Goal: Task Accomplishment & Management: Manage account settings

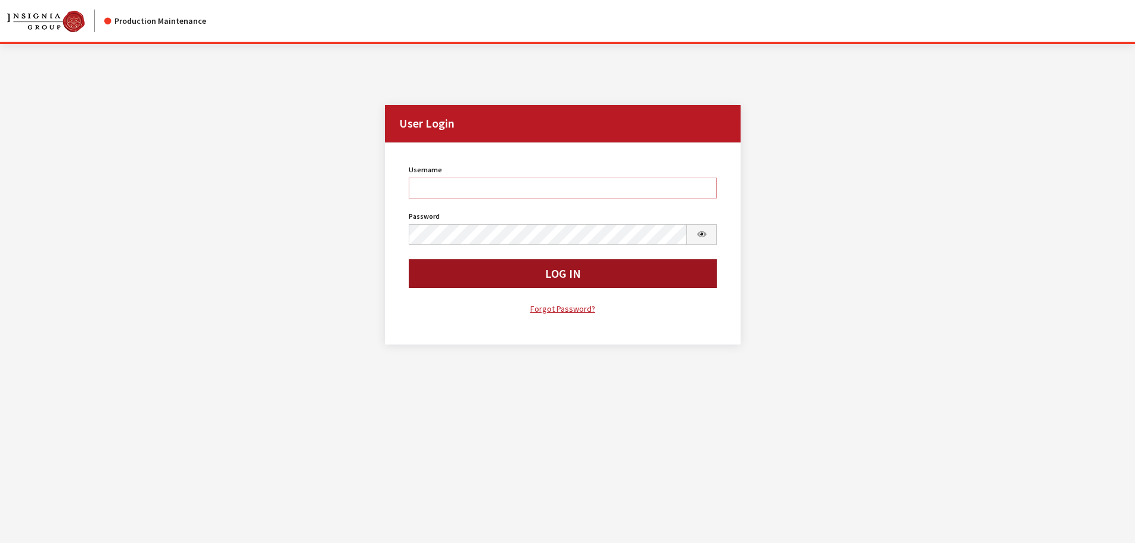
type input "kdorton"
click at [612, 276] on button "Log In" at bounding box center [563, 273] width 309 height 29
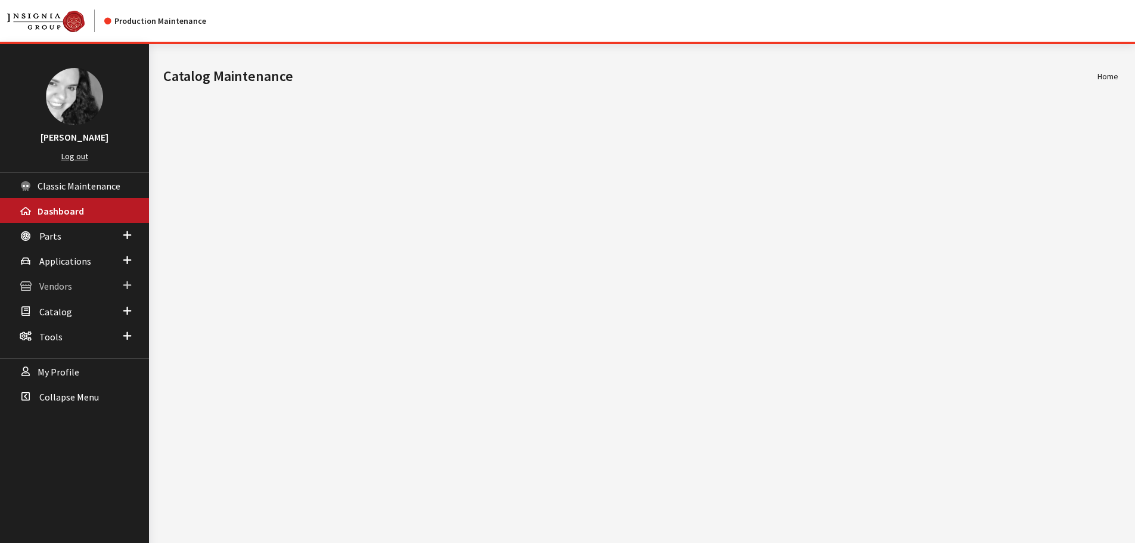
click at [42, 291] on span "Vendors" at bounding box center [55, 287] width 33 height 12
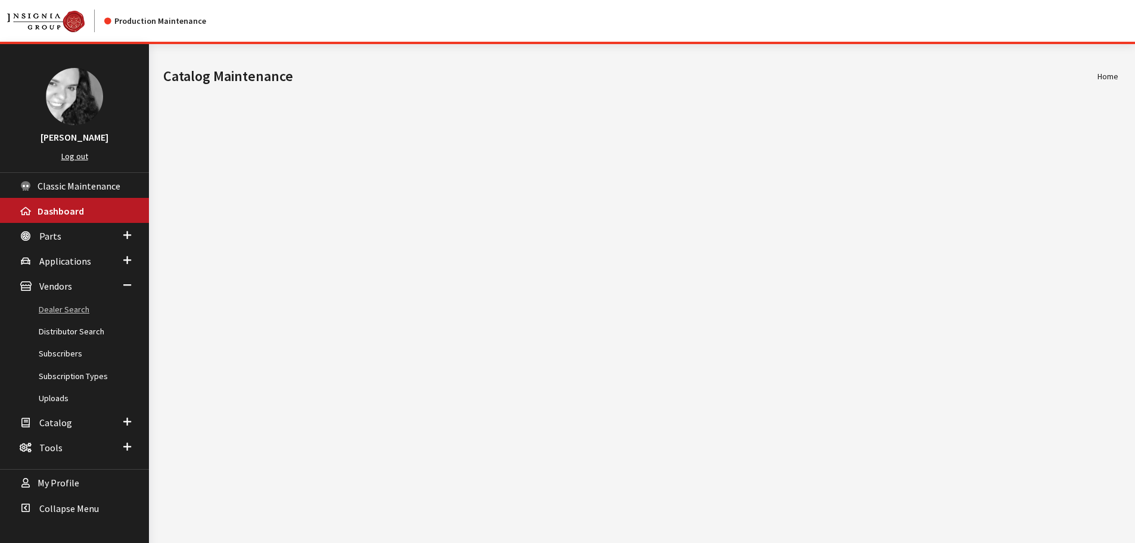
click at [46, 308] on link "Dealer Search" at bounding box center [74, 309] width 149 height 22
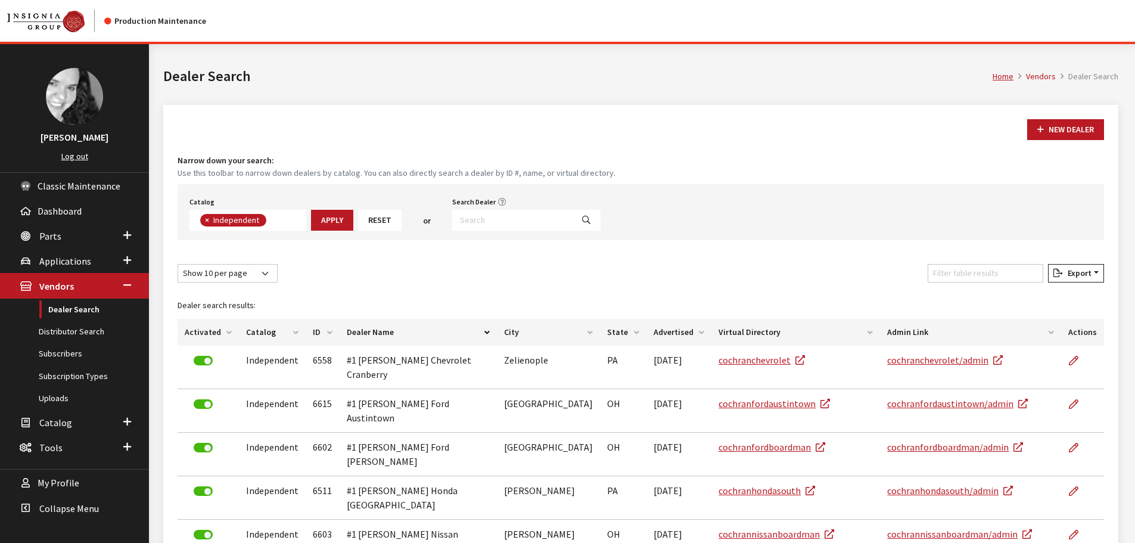
scroll to position [86, 0]
click at [480, 222] on input "Search Dealer" at bounding box center [512, 220] width 120 height 21
type input "6351"
select select
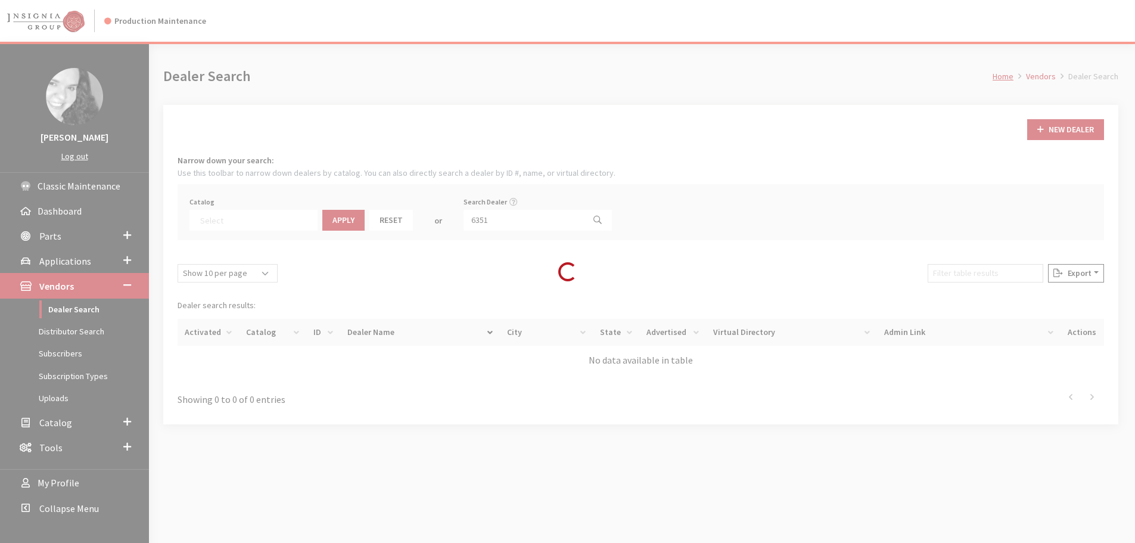
scroll to position [125, 0]
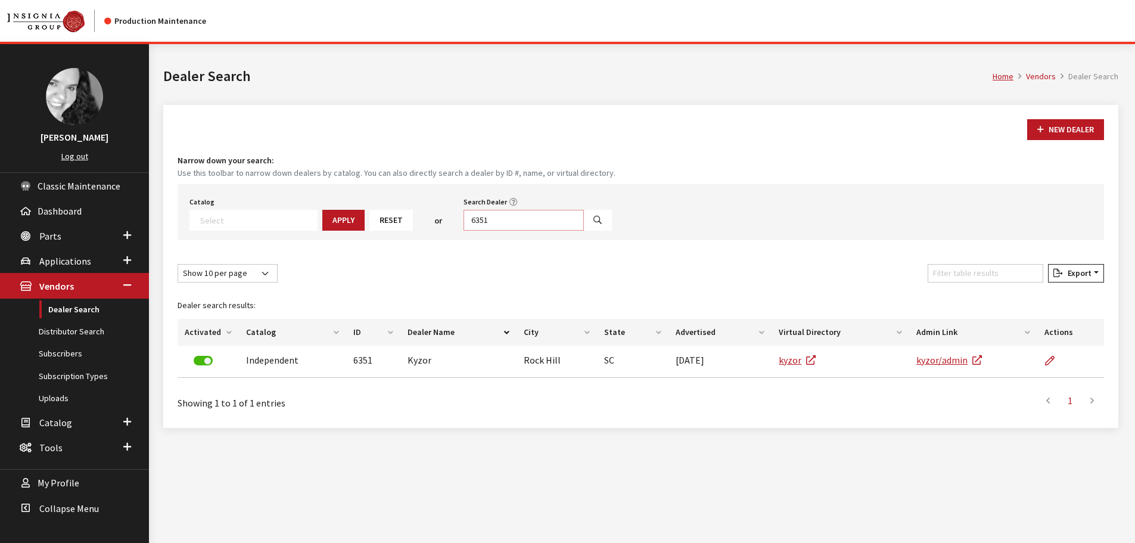
click at [488, 220] on input "6351" at bounding box center [524, 220] width 120 height 21
type input "6317"
select select
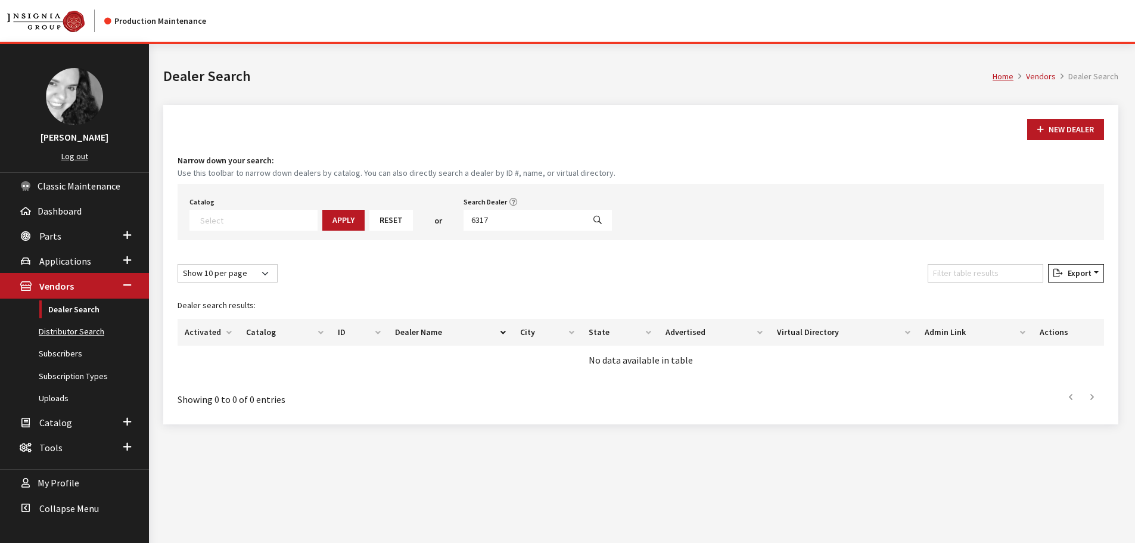
click at [60, 328] on link "Distributor Search" at bounding box center [74, 332] width 149 height 22
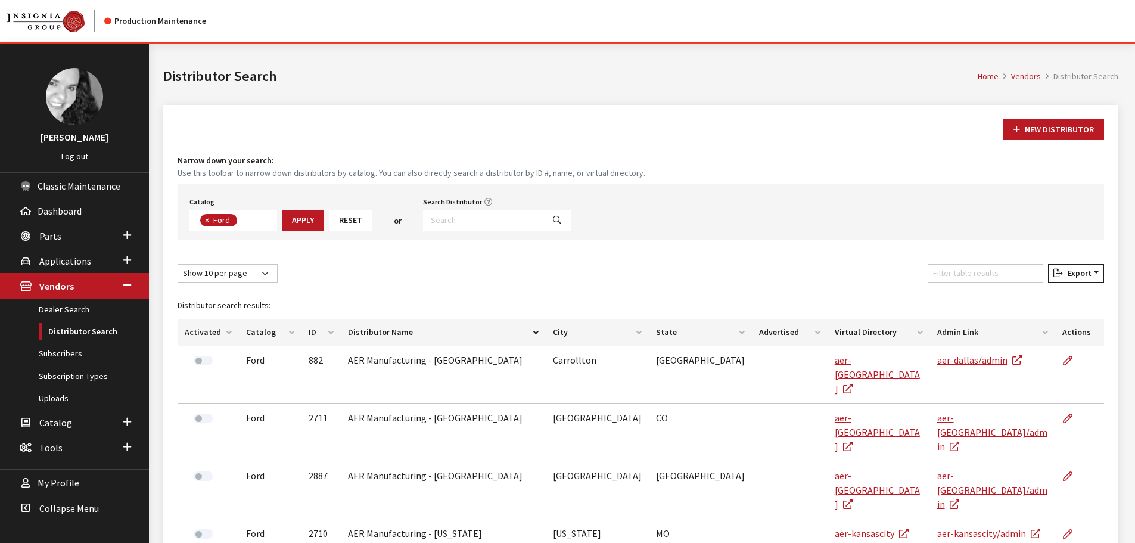
scroll to position [42, 0]
click at [458, 216] on input "Search Distributor" at bounding box center [483, 220] width 120 height 21
type input "6317"
select select
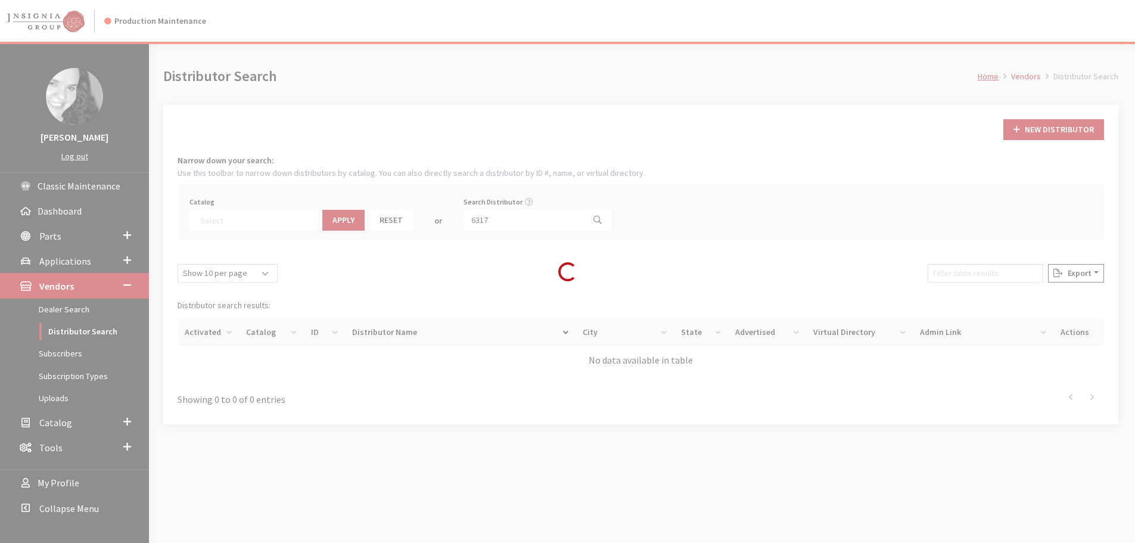
scroll to position [79, 0]
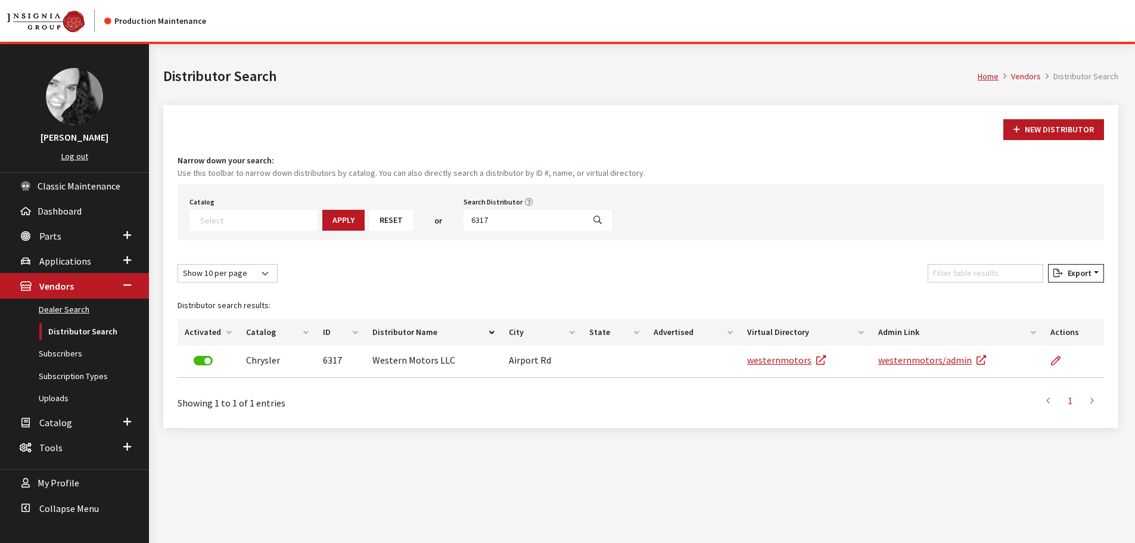
click at [86, 313] on link "Dealer Search" at bounding box center [74, 309] width 149 height 22
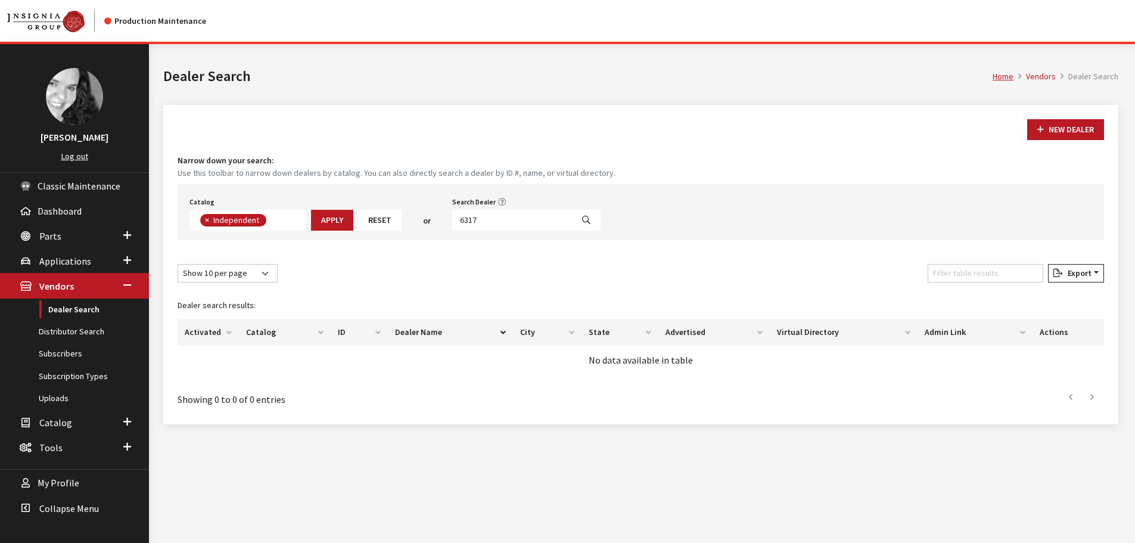
scroll to position [87, 0]
click at [496, 222] on input "6317" at bounding box center [512, 220] width 120 height 21
type input "6539"
select select
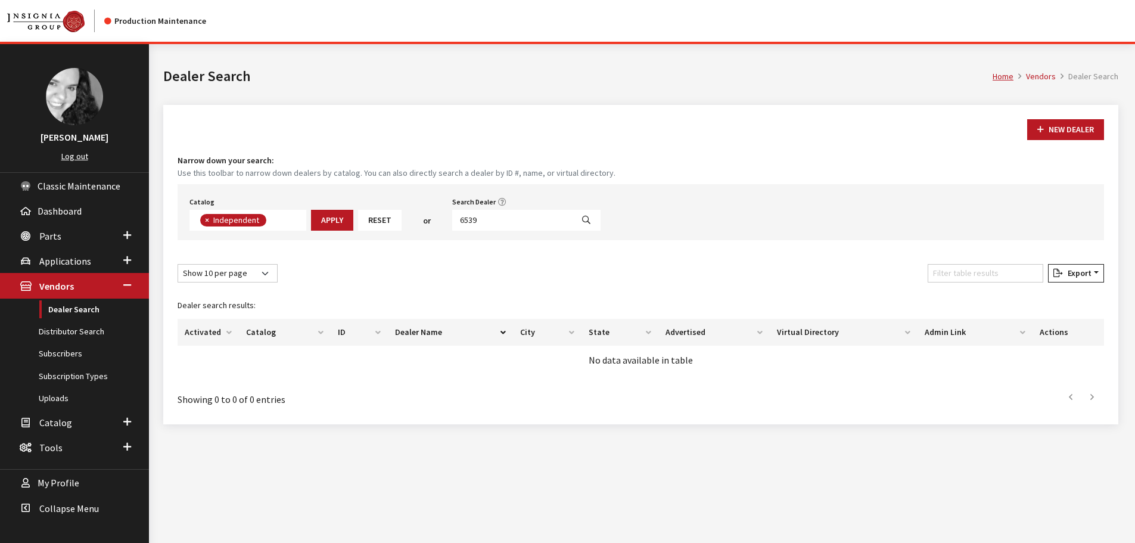
scroll to position [125, 0]
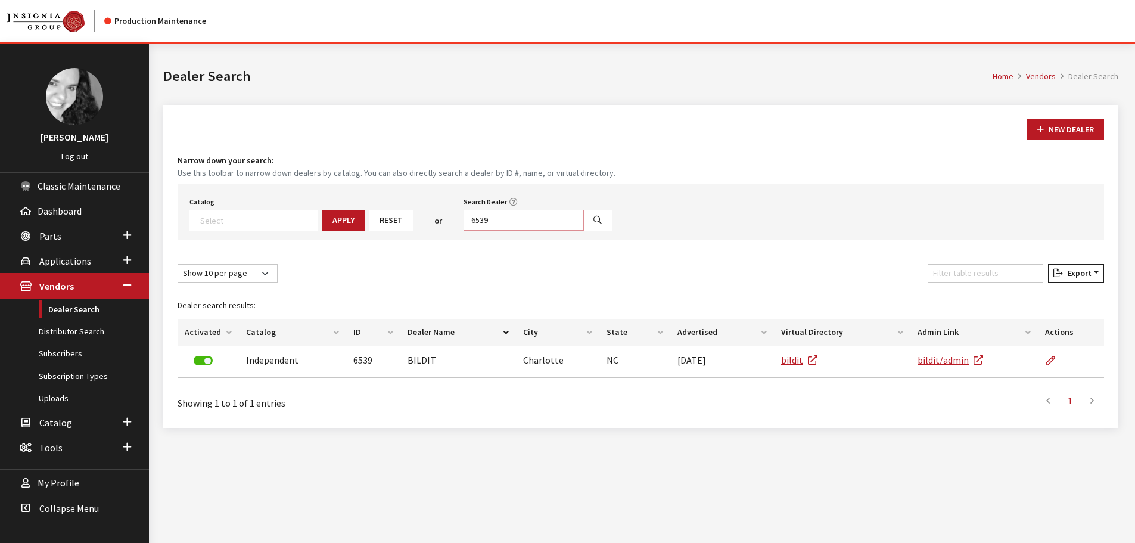
click at [480, 219] on input "6539" at bounding box center [524, 220] width 120 height 21
type input "6484"
select select
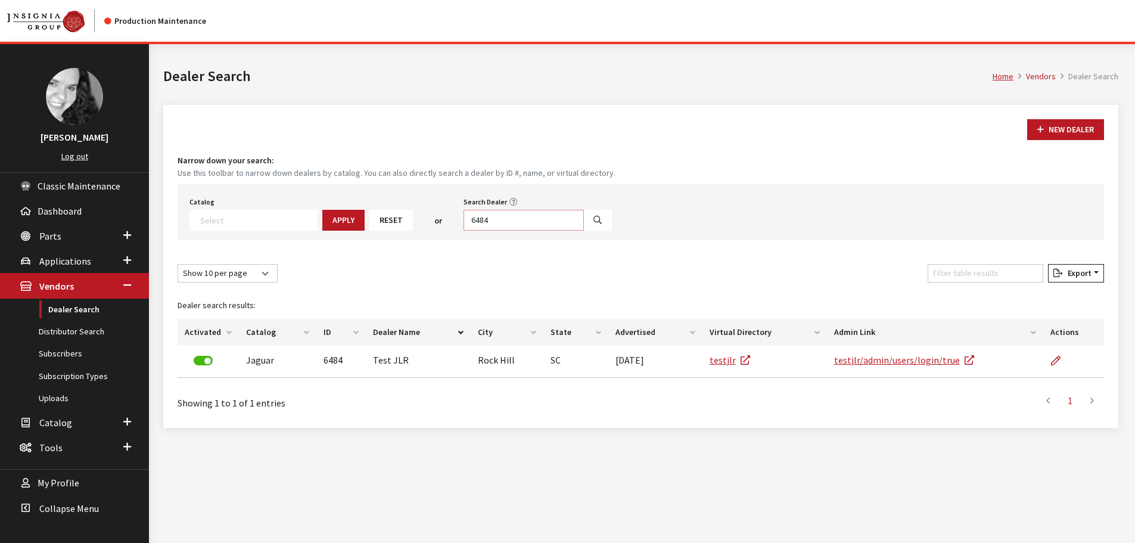
click at [480, 219] on input "6484" at bounding box center [524, 220] width 120 height 21
type input "6561"
select select
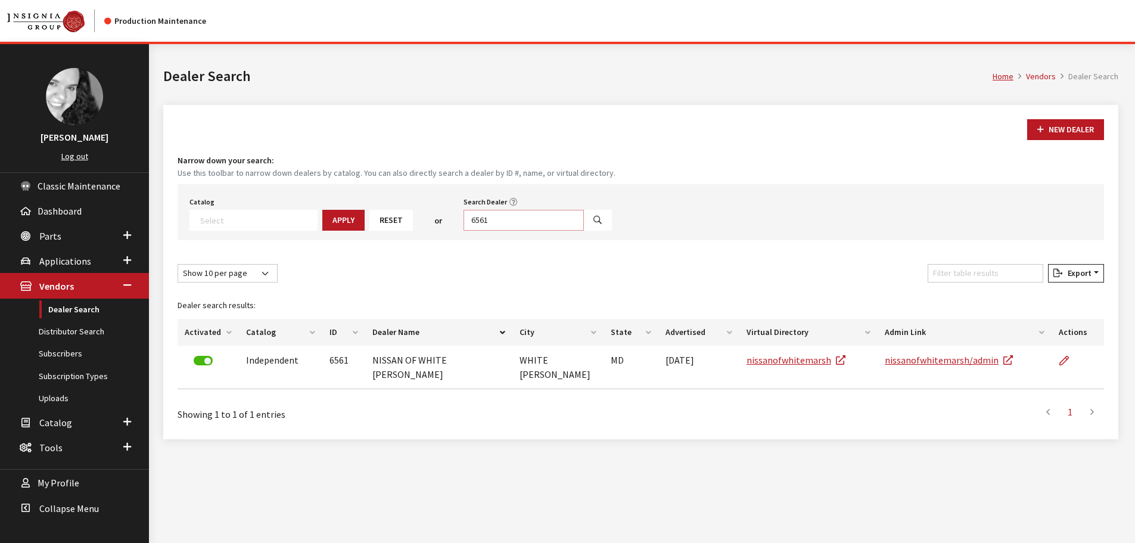
click at [480, 219] on input "6561" at bounding box center [524, 220] width 120 height 21
type input "6565"
select select
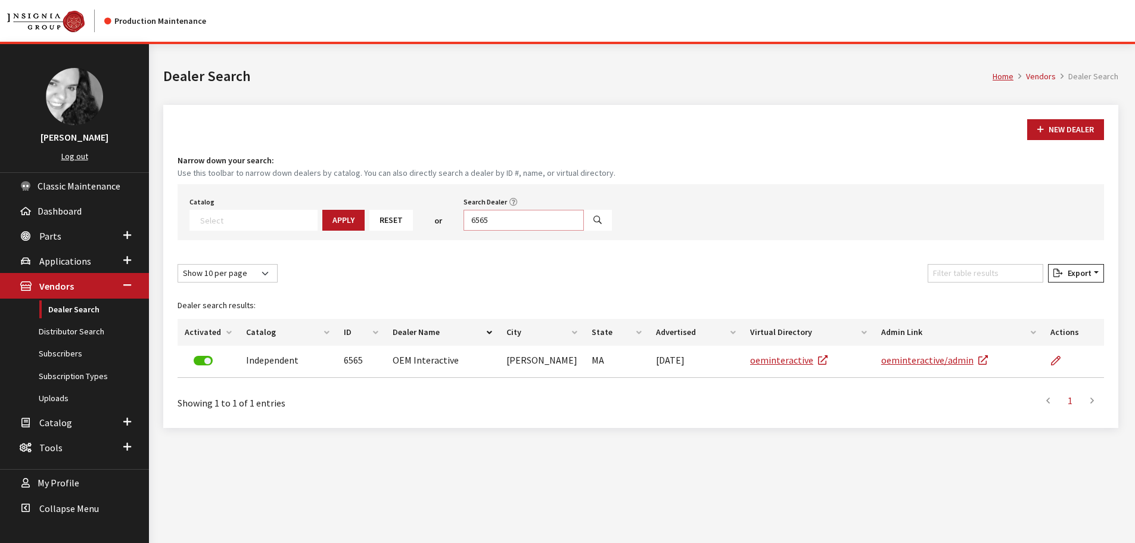
click at [480, 219] on input "6565" at bounding box center [524, 220] width 120 height 21
type input "6544"
select select
click at [480, 219] on input "6544" at bounding box center [524, 220] width 120 height 21
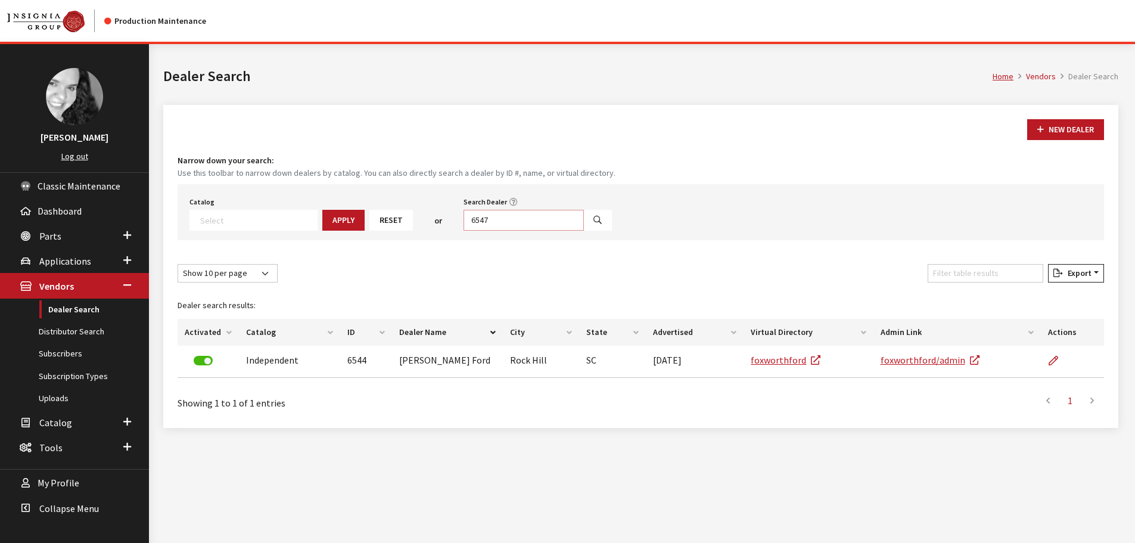
type input "6547"
select select
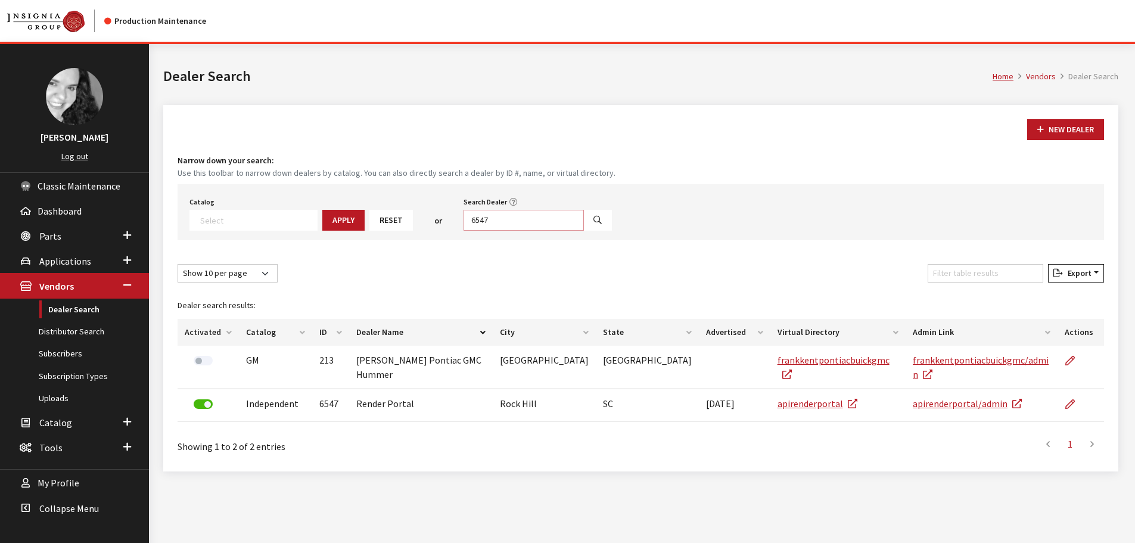
click at [480, 219] on input "6547" at bounding box center [524, 220] width 120 height 21
type input "6447"
select select
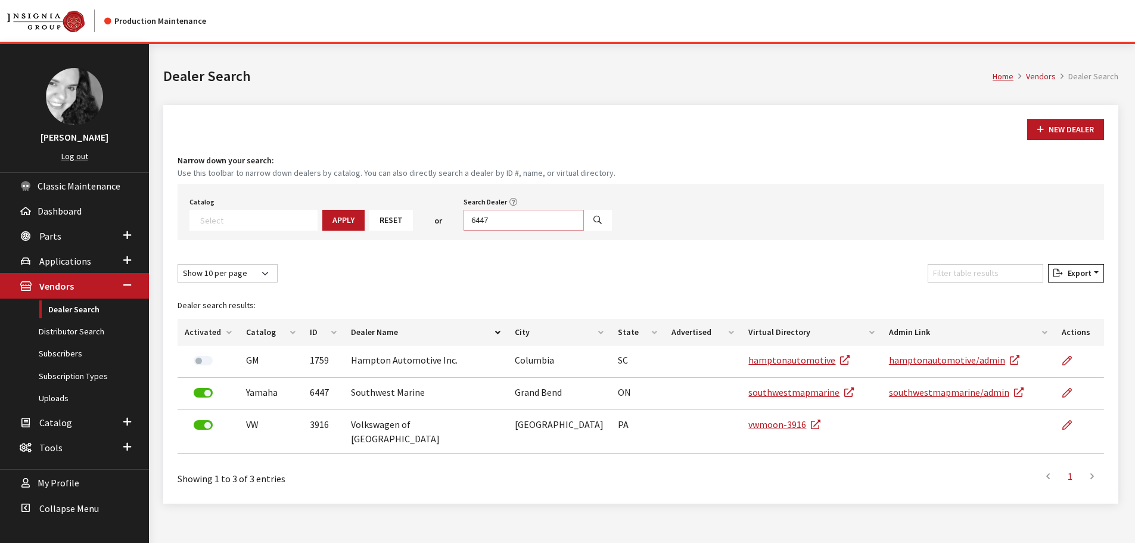
click at [506, 217] on input "6447" at bounding box center [524, 220] width 120 height 21
type input "6617"
select select
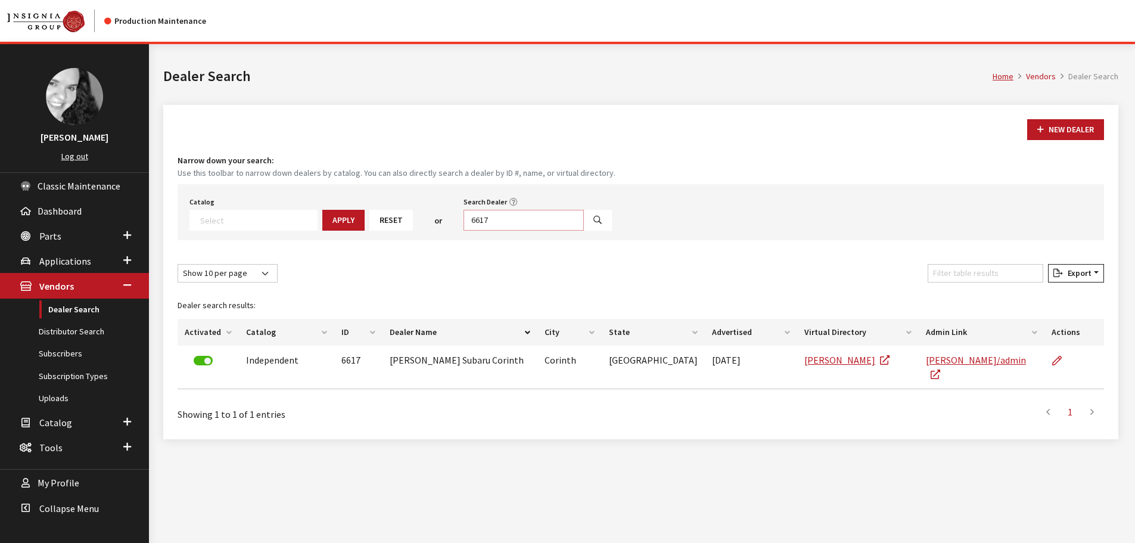
click at [506, 217] on input "6617" at bounding box center [524, 220] width 120 height 21
type input "6580"
select select
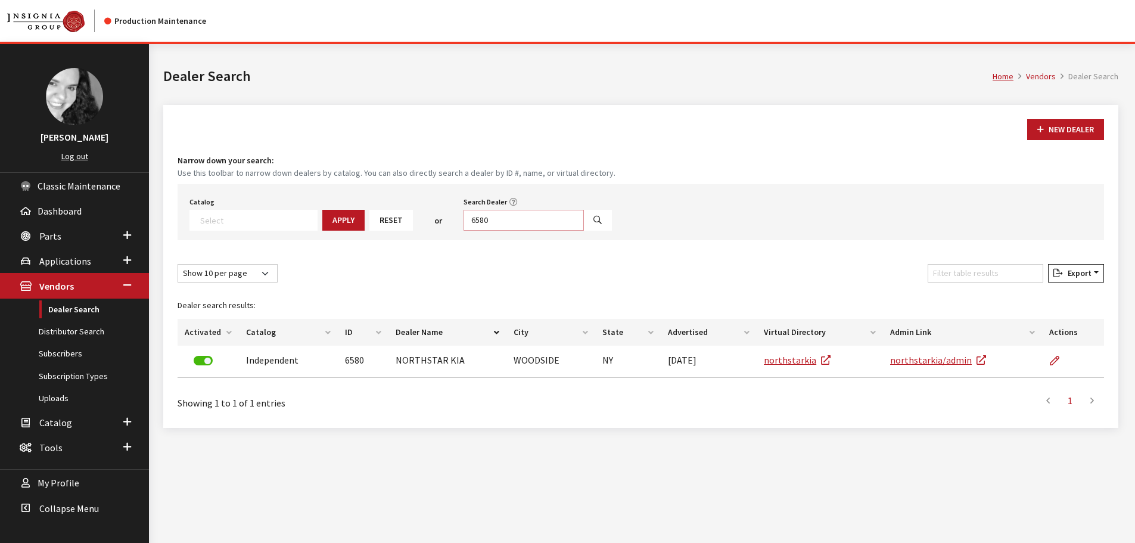
click at [506, 217] on input "6580" at bounding box center [524, 220] width 120 height 21
type input "kia"
select select
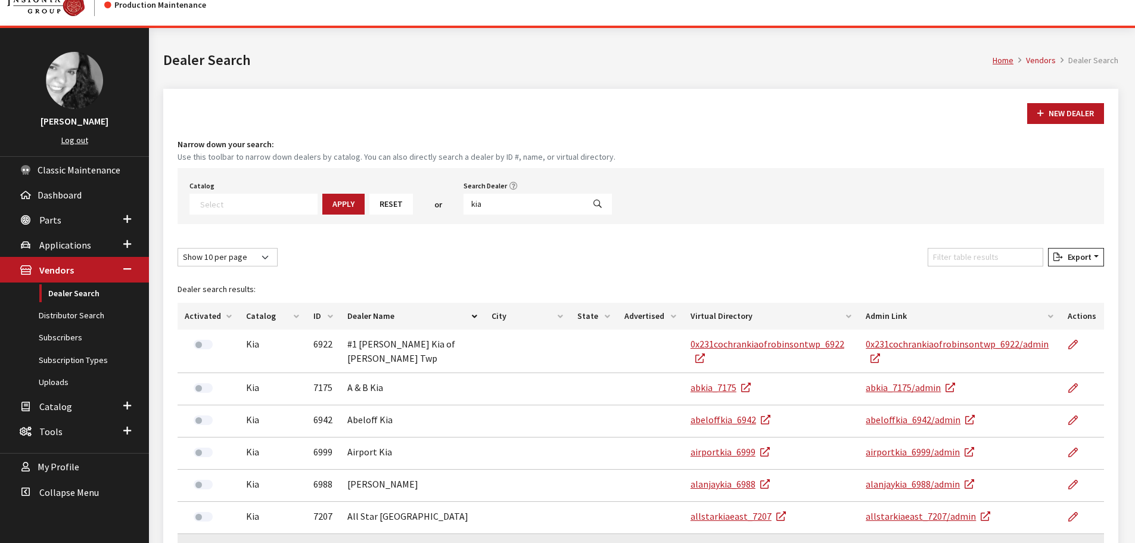
scroll to position [0, 0]
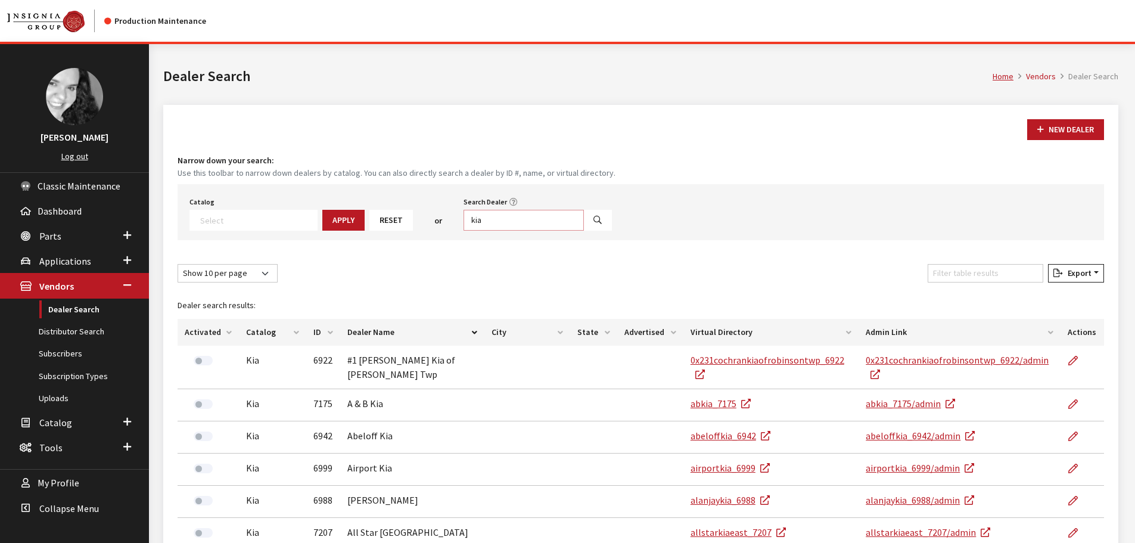
click at [475, 212] on input "kia" at bounding box center [524, 220] width 120 height 21
click at [511, 219] on input "Search Dealer" at bounding box center [524, 220] width 120 height 21
type input "6351"
select select
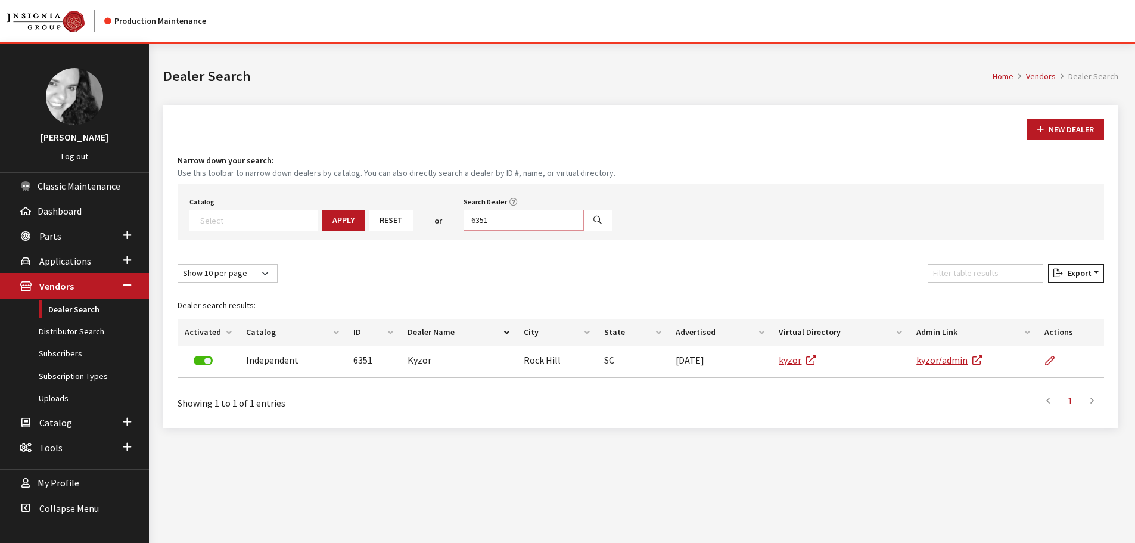
click at [475, 221] on input "6351" at bounding box center [524, 220] width 120 height 21
type input "6317"
select select
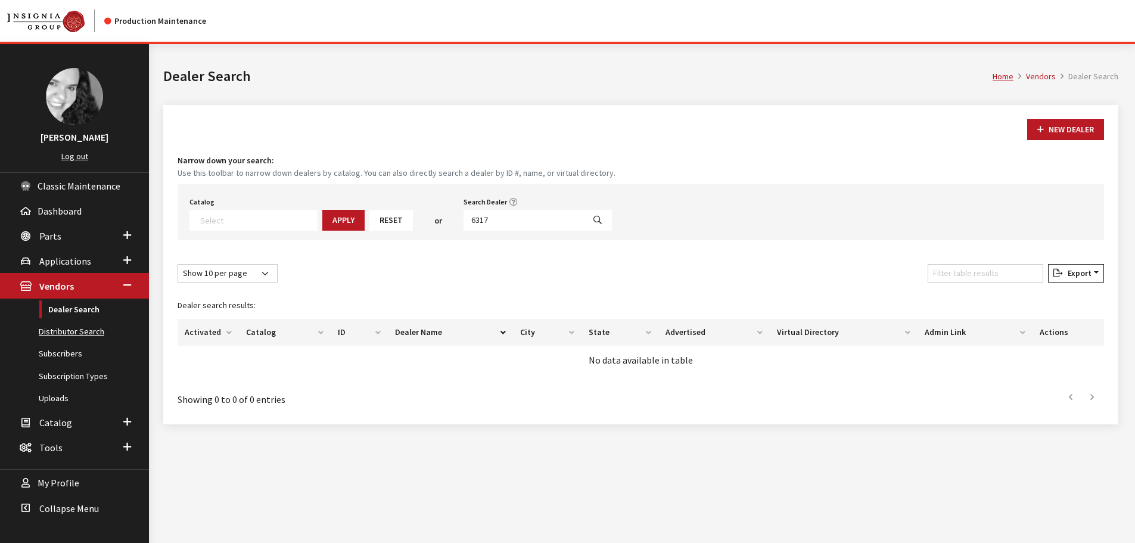
click at [49, 329] on link "Distributor Search" at bounding box center [74, 332] width 149 height 22
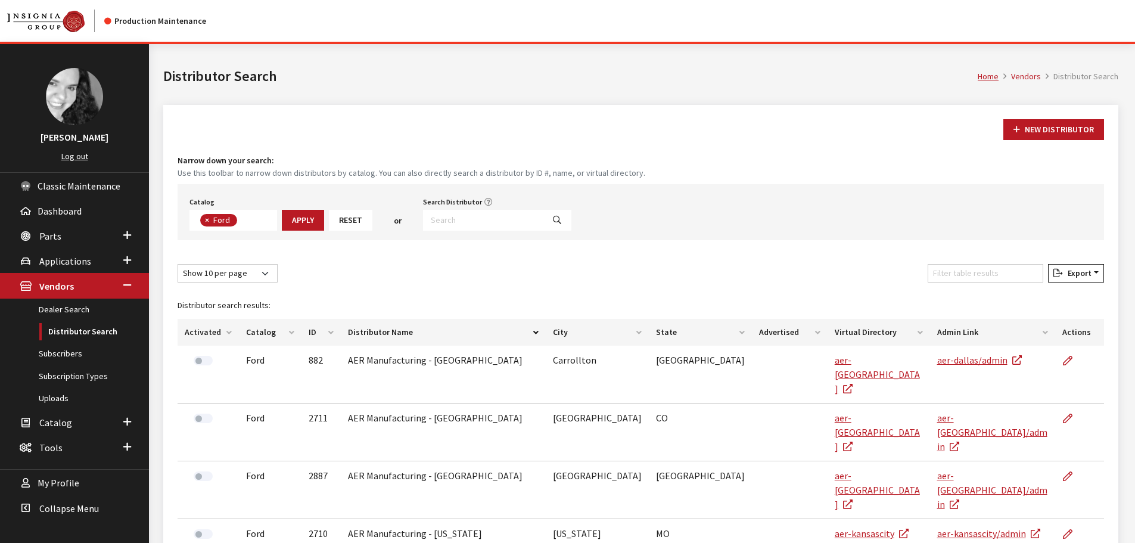
scroll to position [42, 0]
click at [453, 222] on input "Search Distributor" at bounding box center [483, 220] width 120 height 21
type input "6317"
select select
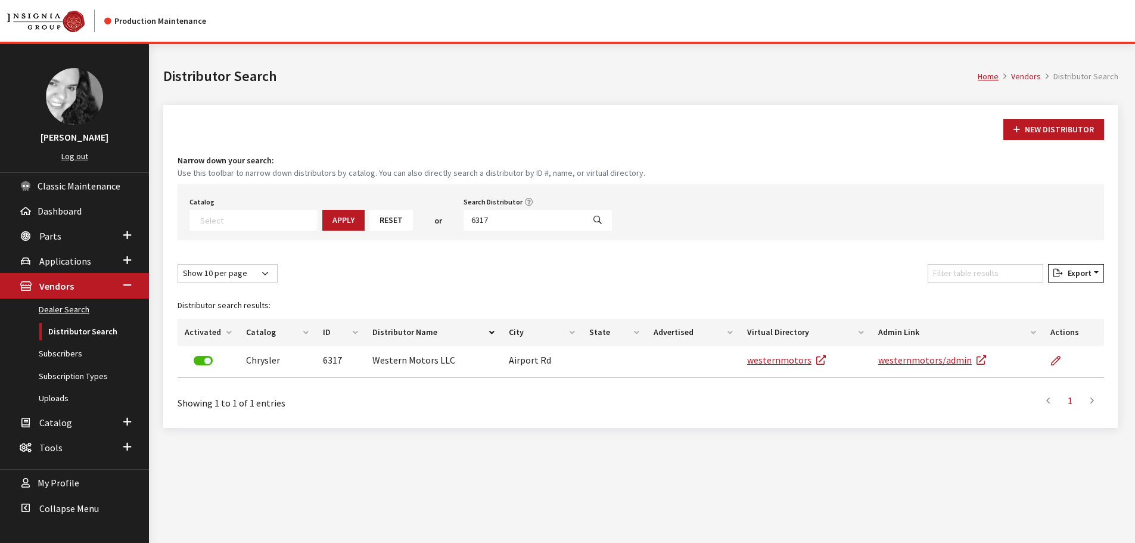
click at [58, 312] on link "Dealer Search" at bounding box center [74, 309] width 149 height 22
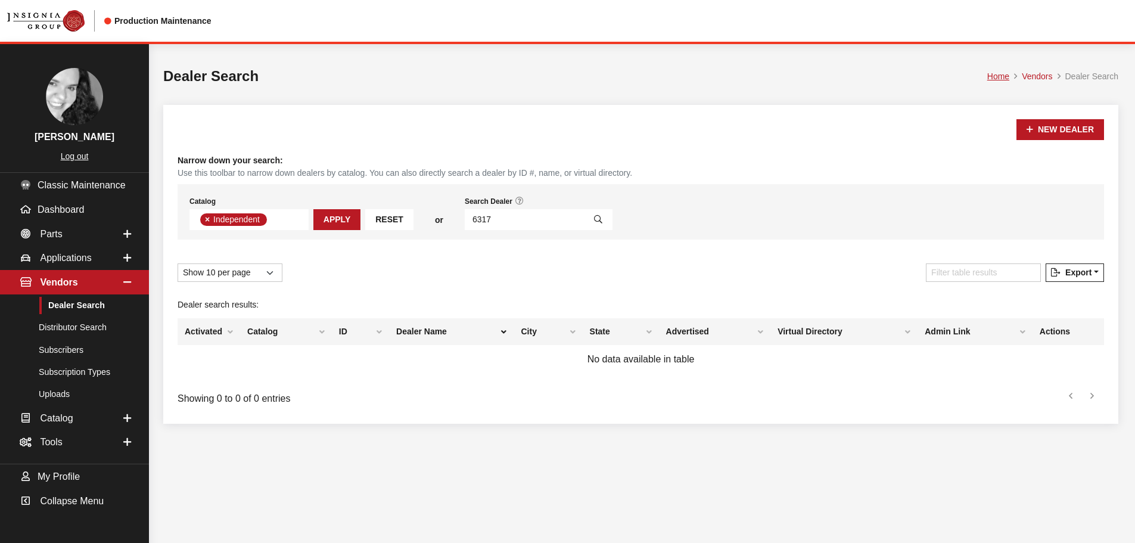
scroll to position [87, 0]
click at [492, 220] on input "6317" at bounding box center [525, 219] width 120 height 21
type input "6539"
select select
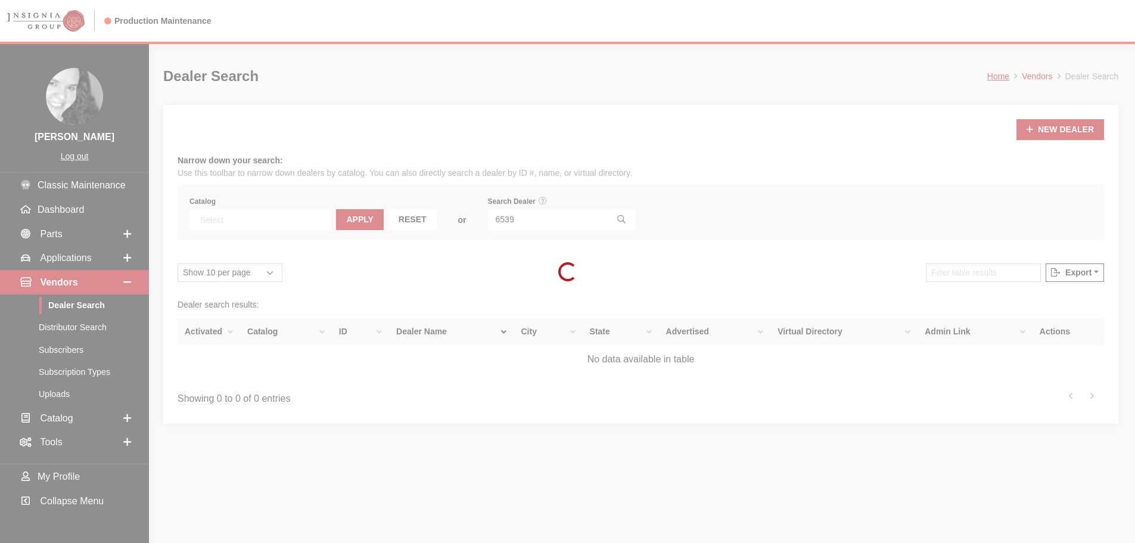
scroll to position [125, 0]
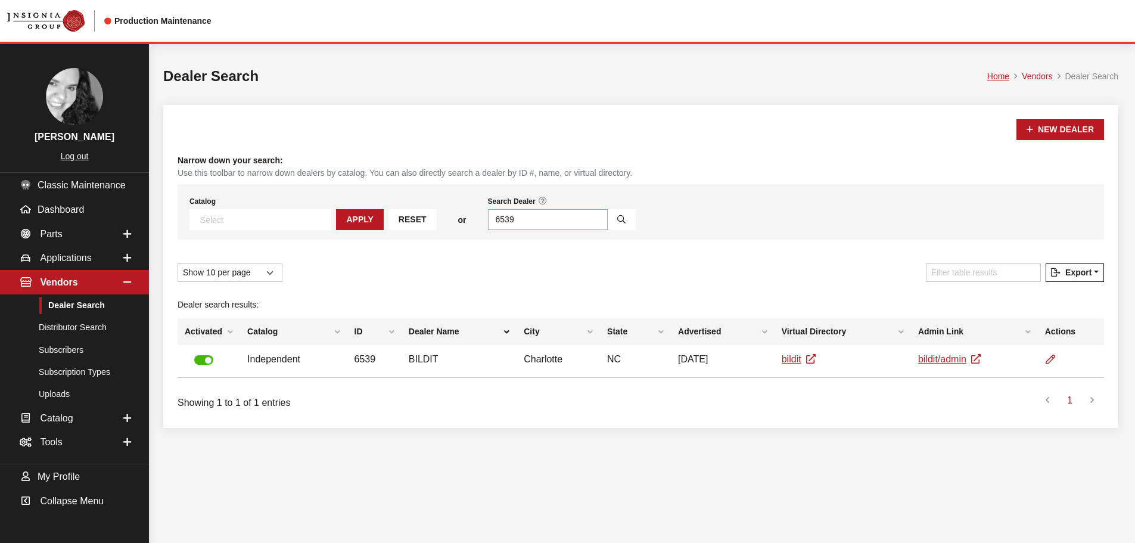
click at [488, 218] on input "6539" at bounding box center [548, 219] width 120 height 21
type input "6484"
select select
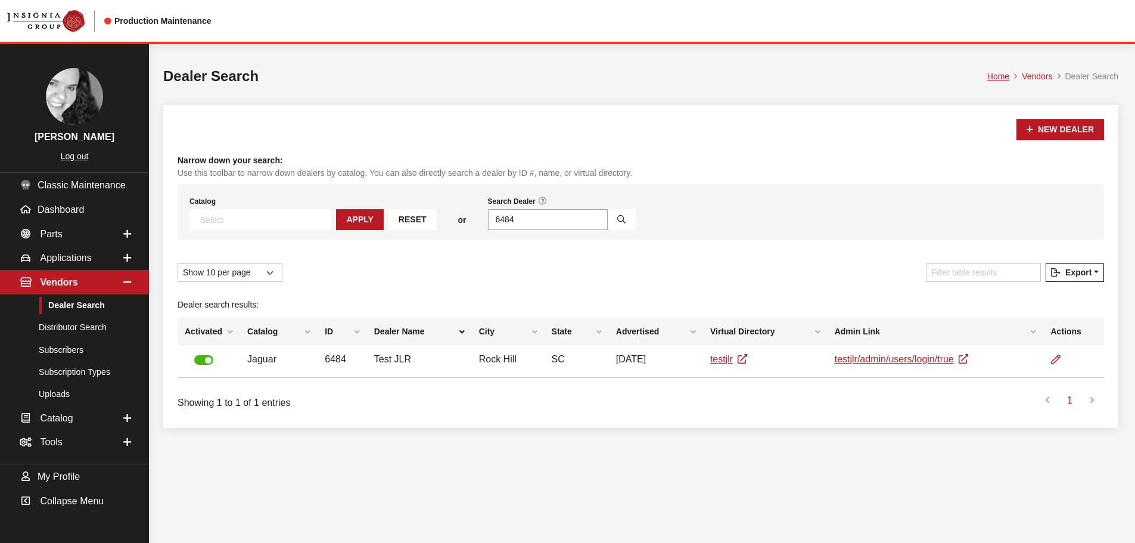
click at [491, 222] on input "6484" at bounding box center [548, 219] width 120 height 21
type input "6561"
select select
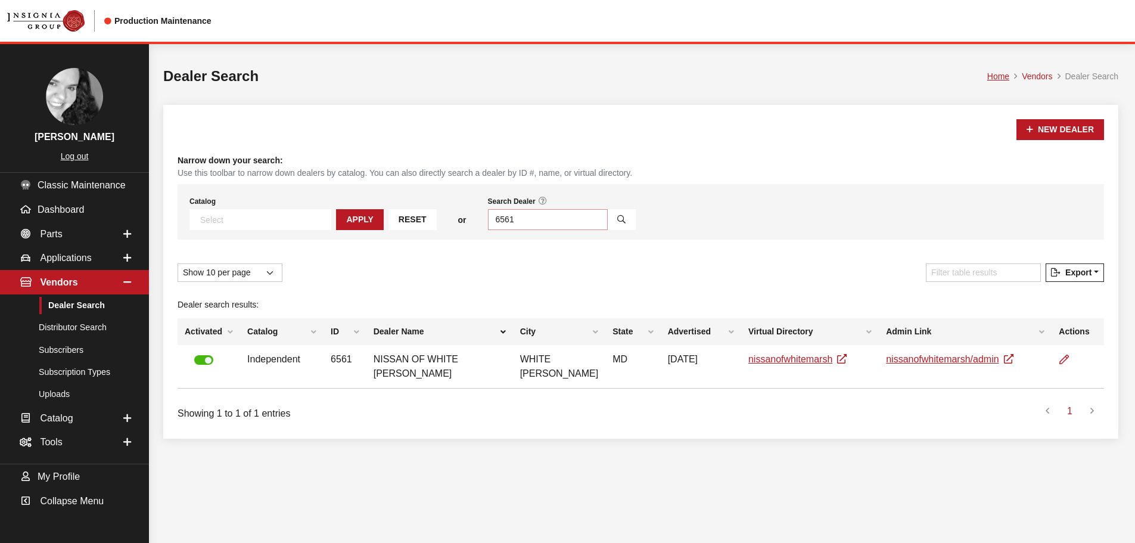
click at [488, 220] on input "6561" at bounding box center [548, 219] width 120 height 21
type input "6565"
select select
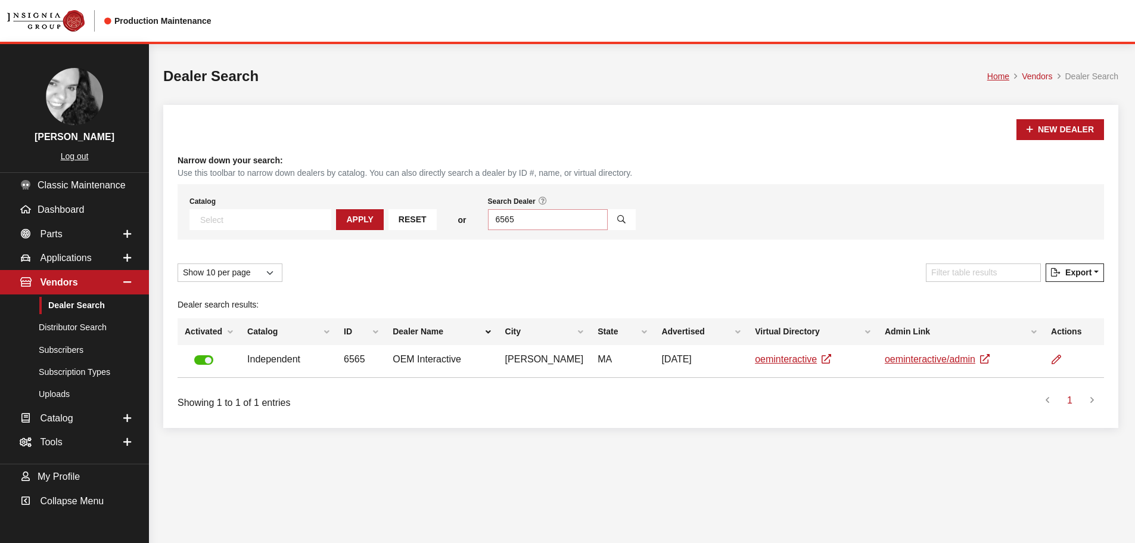
click at [488, 218] on input "6565" at bounding box center [548, 219] width 120 height 21
type input "6544"
select select
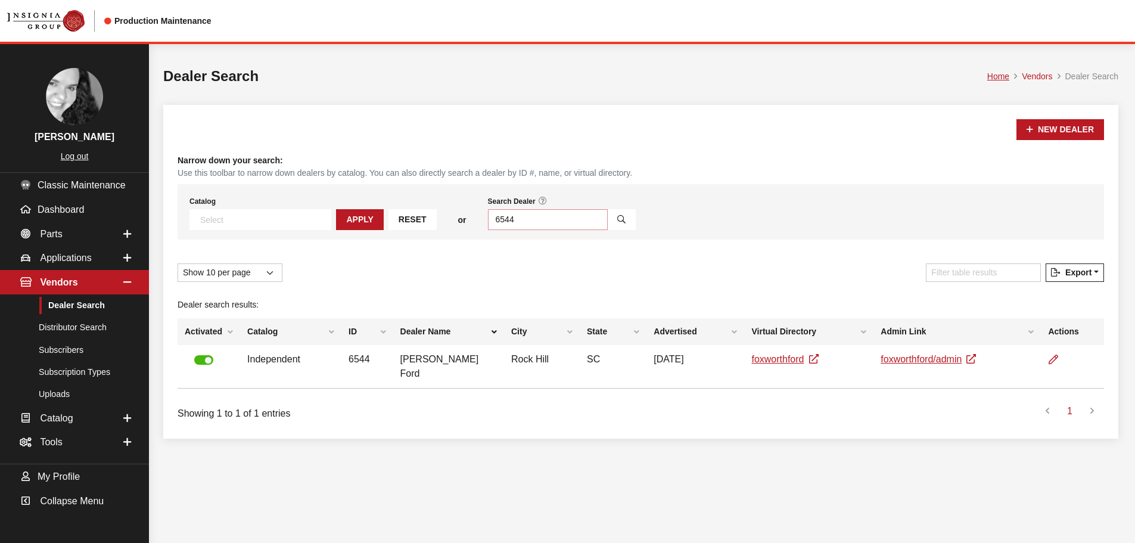
click at [488, 219] on input "6544" at bounding box center [548, 219] width 120 height 21
type input "6547"
select select
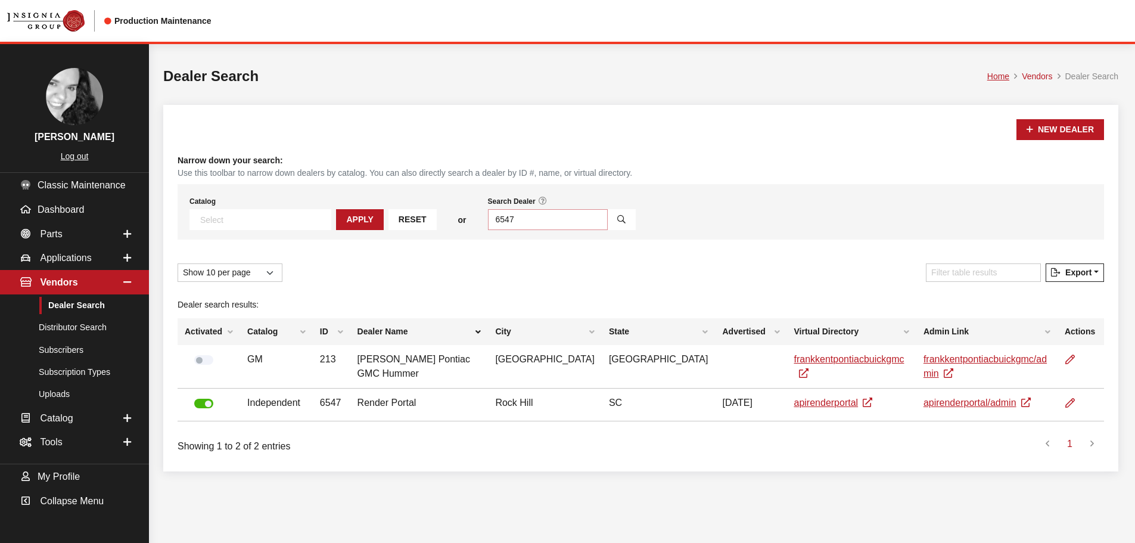
click at [488, 220] on input "6547" at bounding box center [548, 219] width 120 height 21
drag, startPoint x: 461, startPoint y: 220, endPoint x: 471, endPoint y: 222, distance: 9.6
click at [488, 222] on input "6547" at bounding box center [548, 219] width 120 height 21
type input "6447"
select select
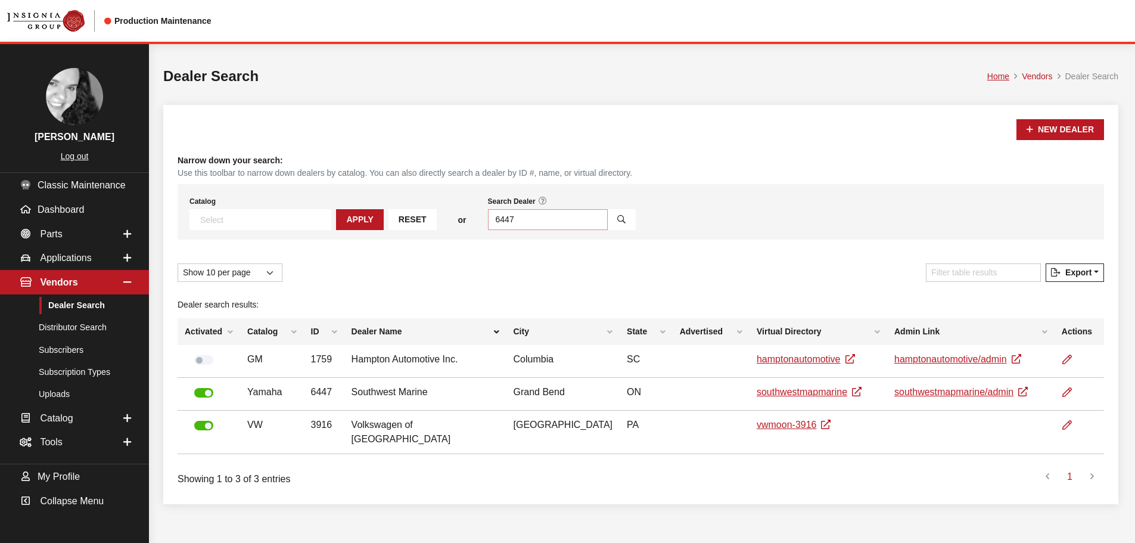
drag, startPoint x: 461, startPoint y: 221, endPoint x: 510, endPoint y: 223, distance: 48.9
click at [510, 223] on input "6447" at bounding box center [548, 219] width 120 height 21
type input "6617"
select select
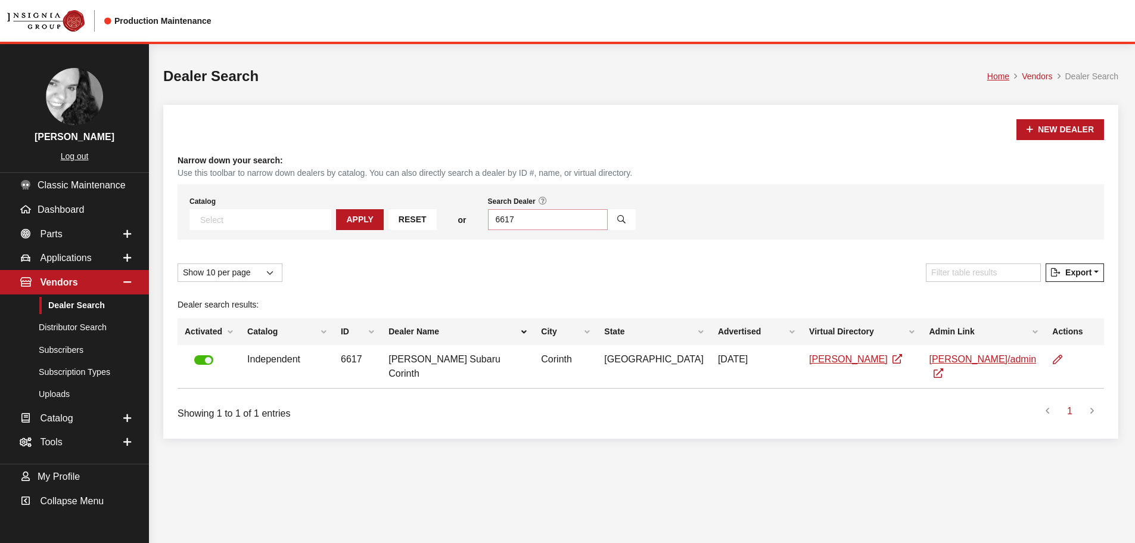
drag, startPoint x: 460, startPoint y: 222, endPoint x: 483, endPoint y: 222, distance: 22.6
click at [488, 222] on input "6617" at bounding box center [548, 219] width 120 height 21
type input "6580"
select select
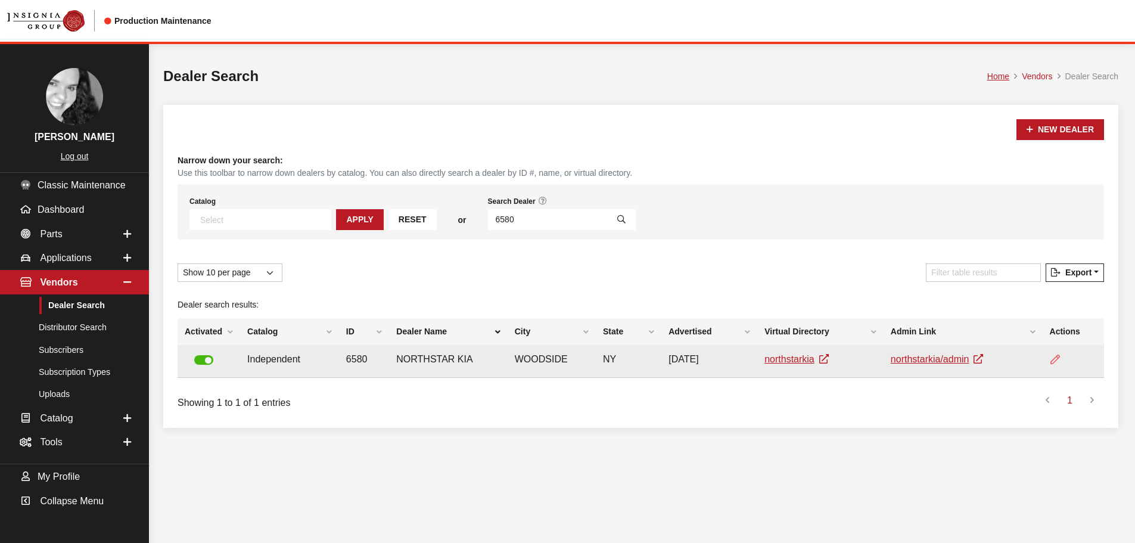
click at [1052, 363] on icon at bounding box center [1055, 360] width 10 height 10
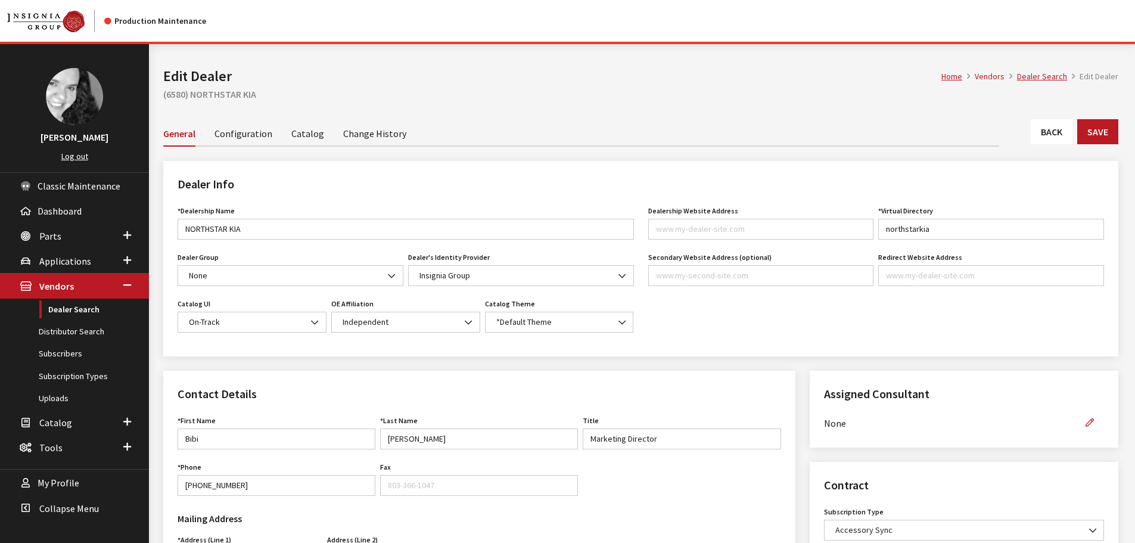
click at [1064, 130] on link "Back" at bounding box center [1052, 131] width 42 height 25
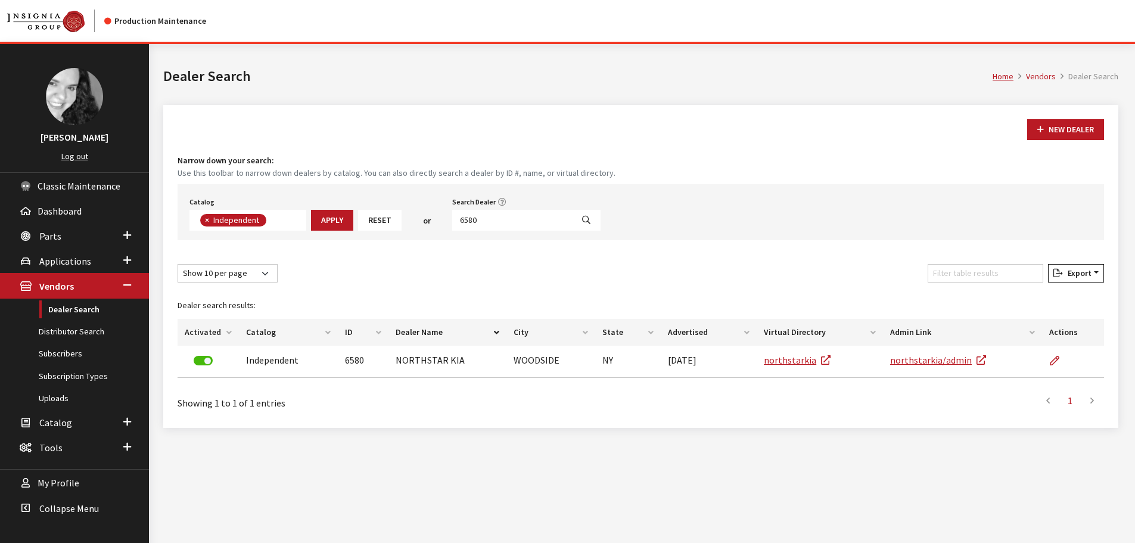
scroll to position [87, 0]
click at [493, 222] on input "6580" at bounding box center [512, 220] width 120 height 21
type input "6617"
select select
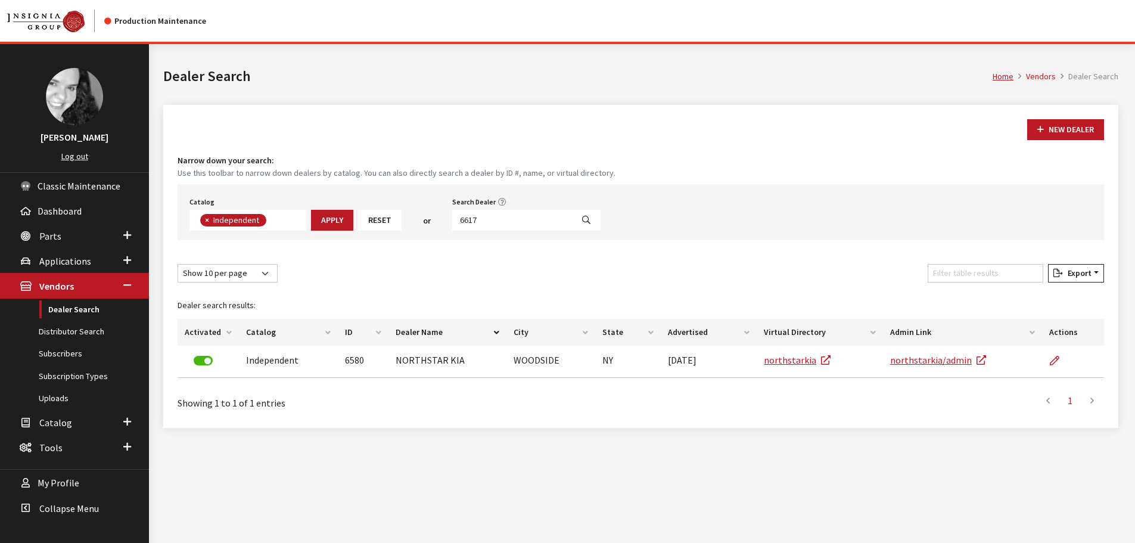
scroll to position [125, 0]
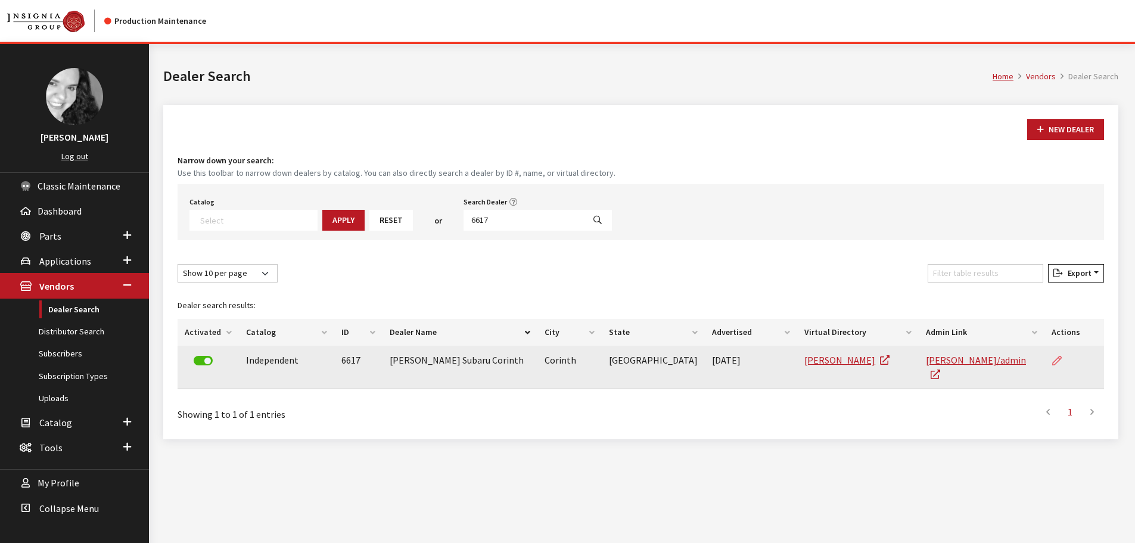
click at [1052, 363] on icon at bounding box center [1057, 361] width 10 height 10
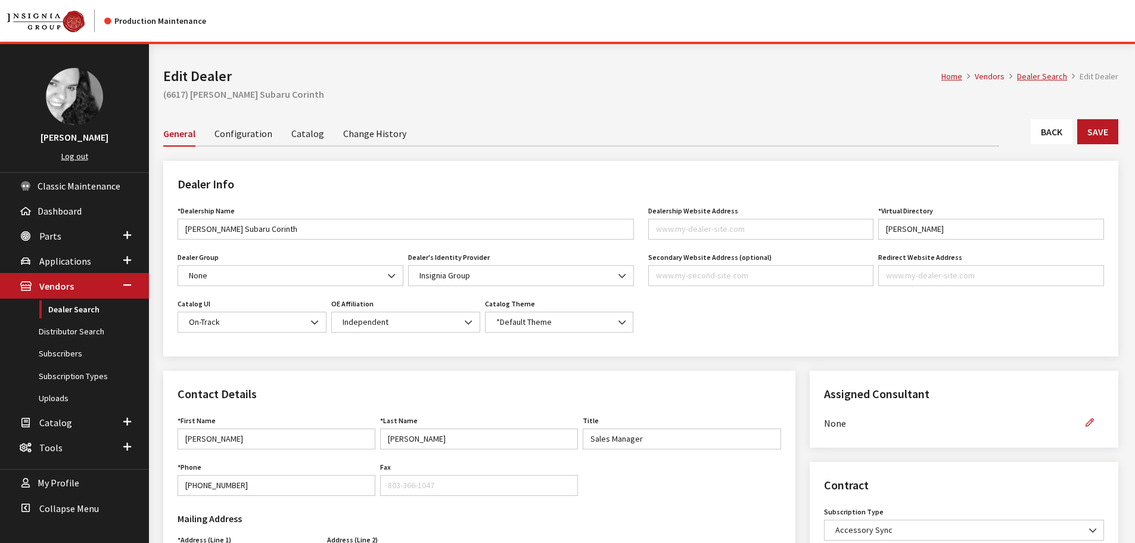
click at [1056, 134] on link "Back" at bounding box center [1052, 131] width 42 height 25
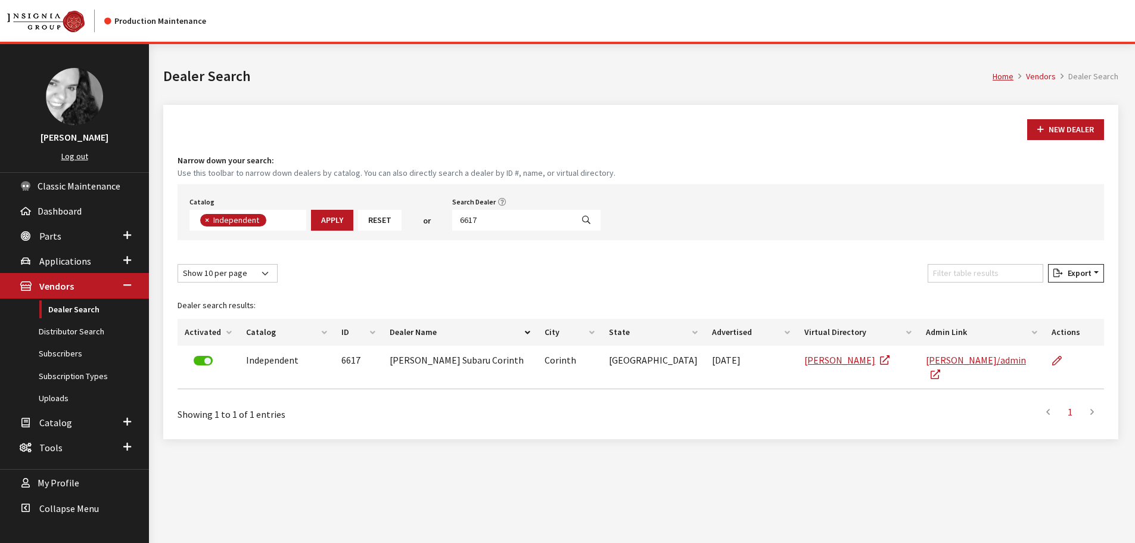
scroll to position [87, 0]
click at [490, 219] on input "6617" at bounding box center [512, 220] width 120 height 21
type input "6544"
select select
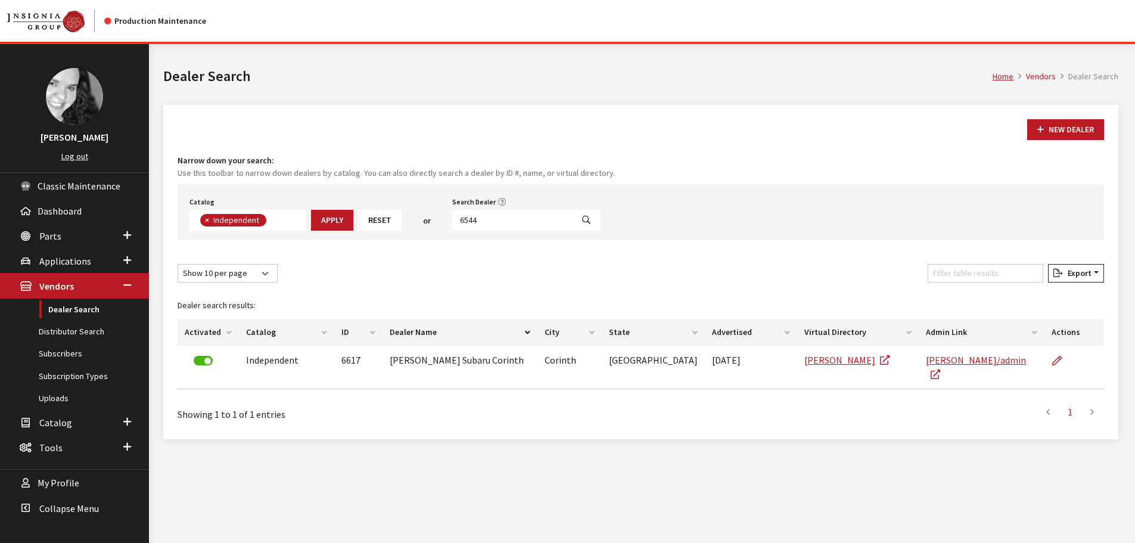
scroll to position [125, 0]
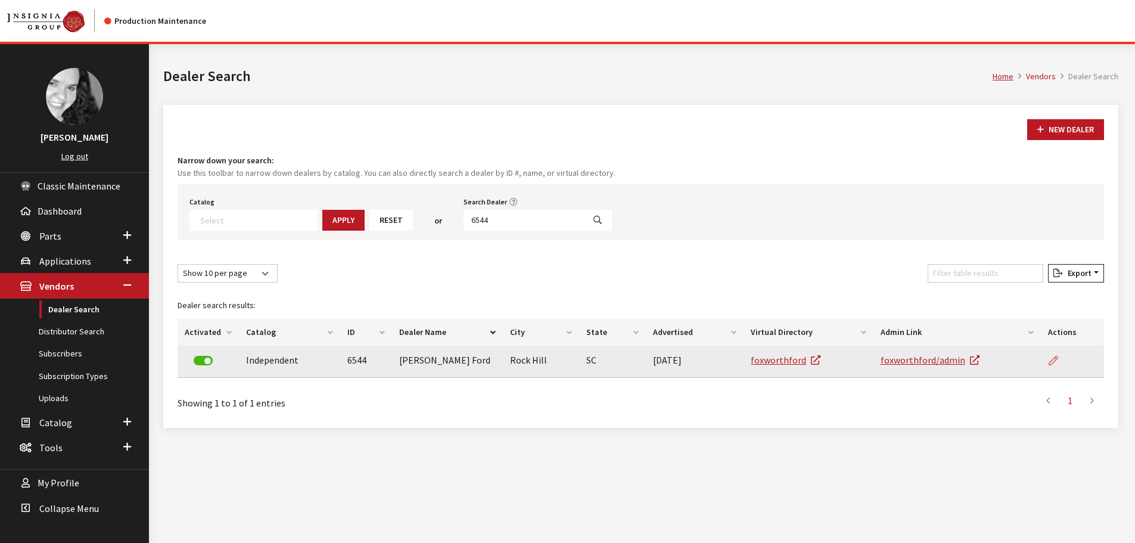
click at [1048, 360] on link at bounding box center [1058, 361] width 20 height 30
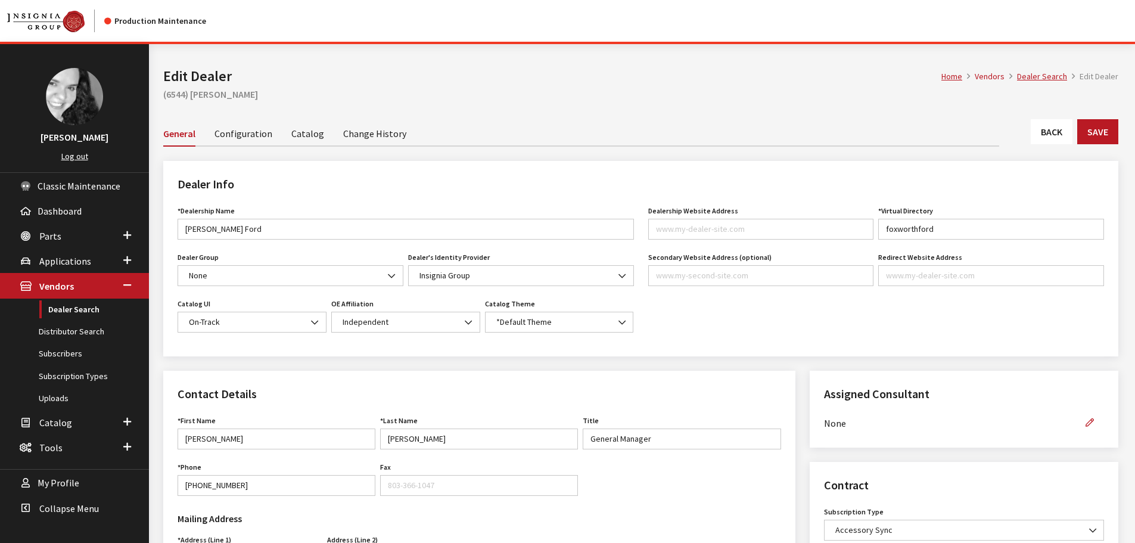
click at [1047, 134] on link "Back" at bounding box center [1052, 131] width 42 height 25
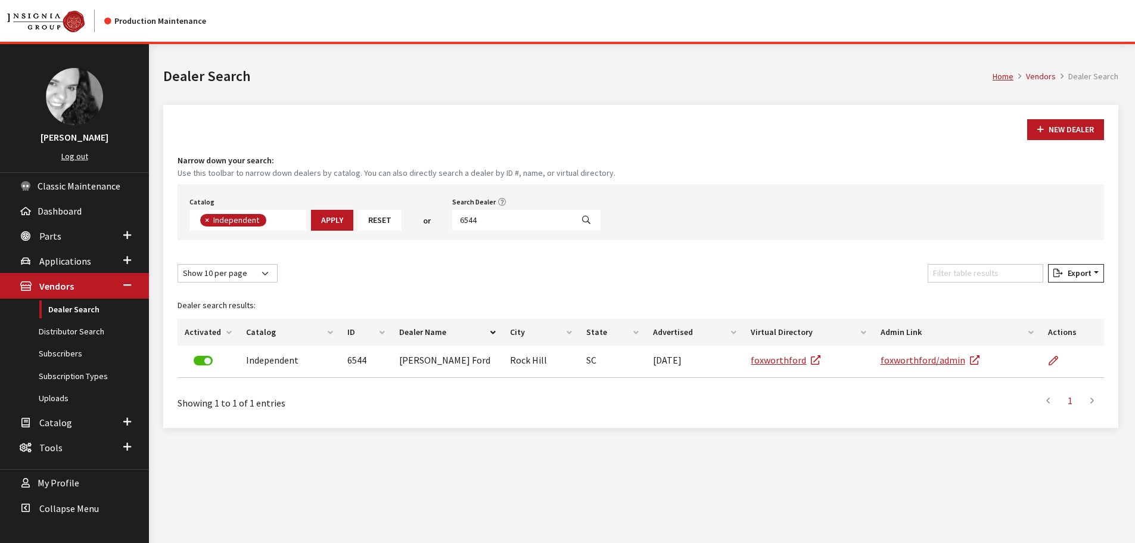
scroll to position [87, 0]
drag, startPoint x: 465, startPoint y: 222, endPoint x: 500, endPoint y: 219, distance: 34.7
click at [500, 219] on input "6544" at bounding box center [512, 220] width 120 height 21
type input "6561"
select select
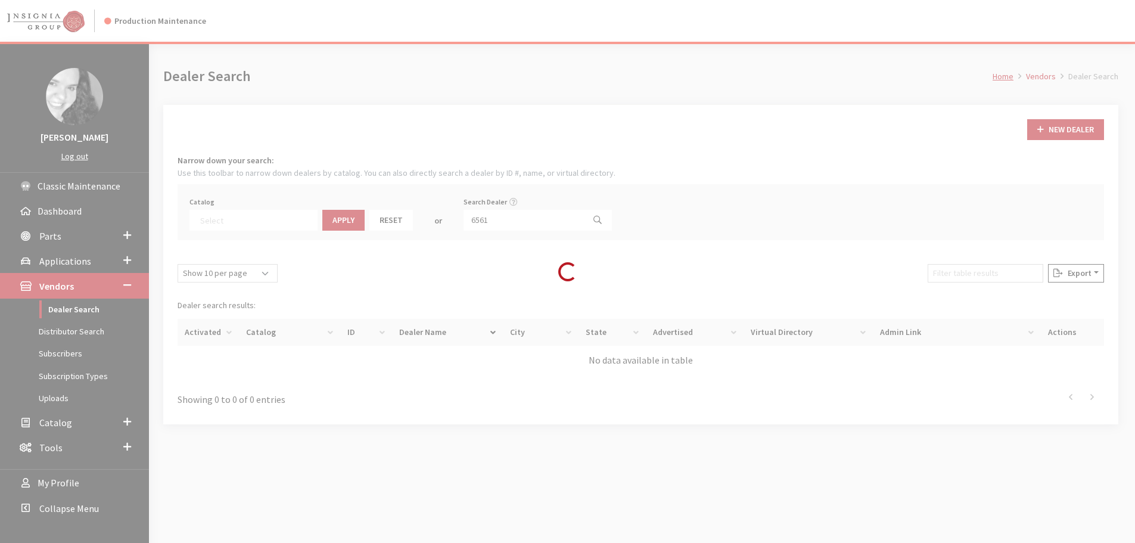
scroll to position [125, 0]
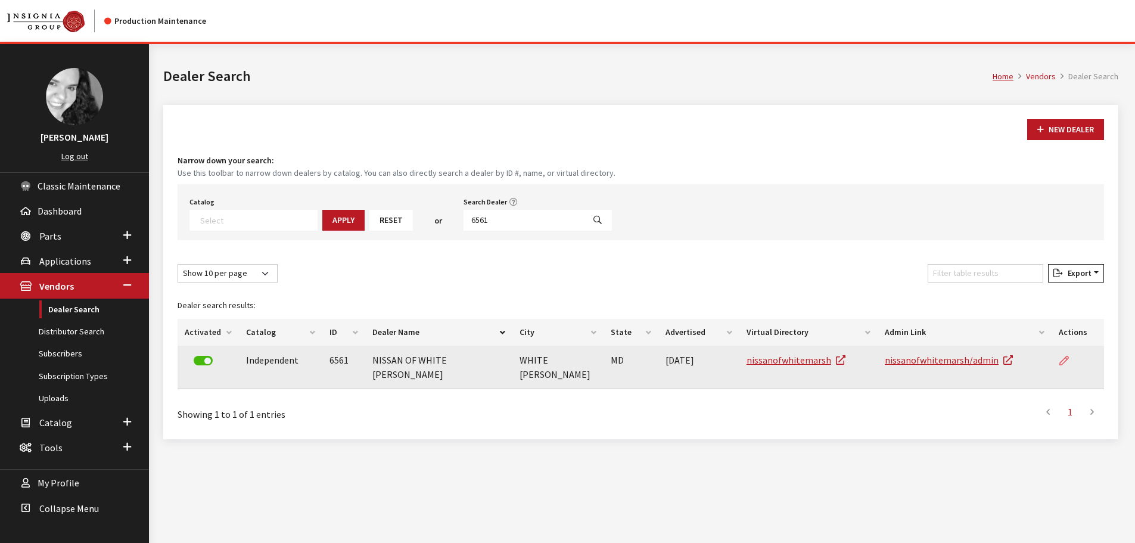
click at [1064, 361] on icon at bounding box center [1064, 361] width 10 height 10
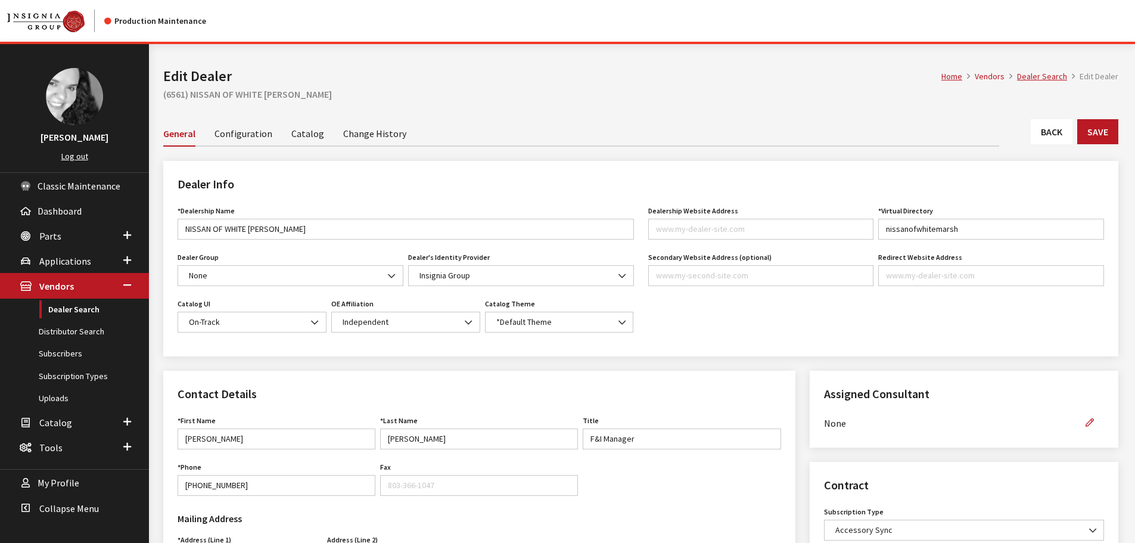
click at [1044, 139] on link "Back" at bounding box center [1052, 131] width 42 height 25
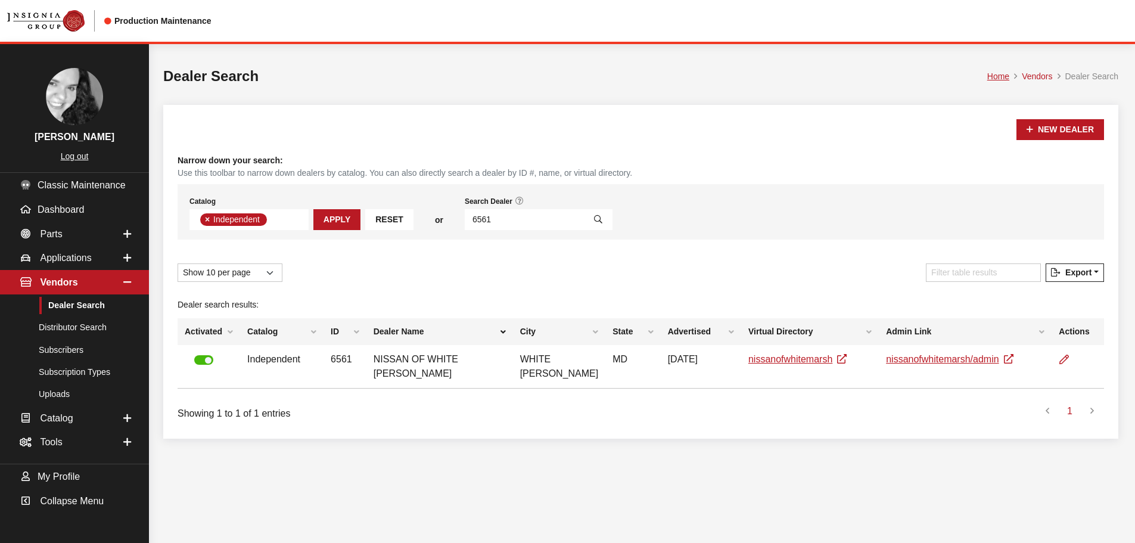
scroll to position [87, 0]
drag, startPoint x: 461, startPoint y: 219, endPoint x: 489, endPoint y: 217, distance: 28.7
click at [489, 217] on input "6561" at bounding box center [525, 219] width 120 height 21
type input "6351"
select select
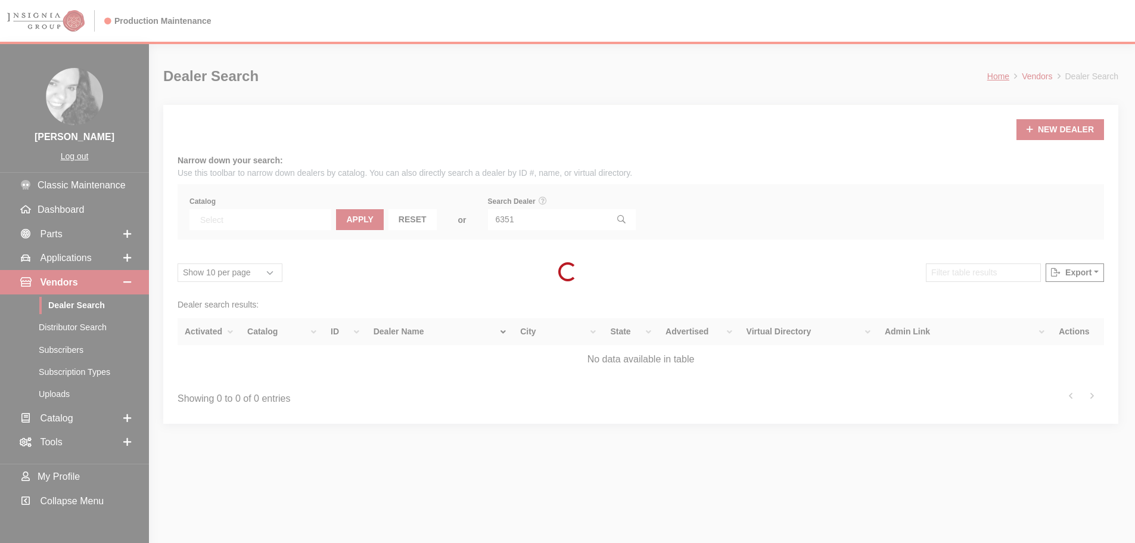
scroll to position [125, 0]
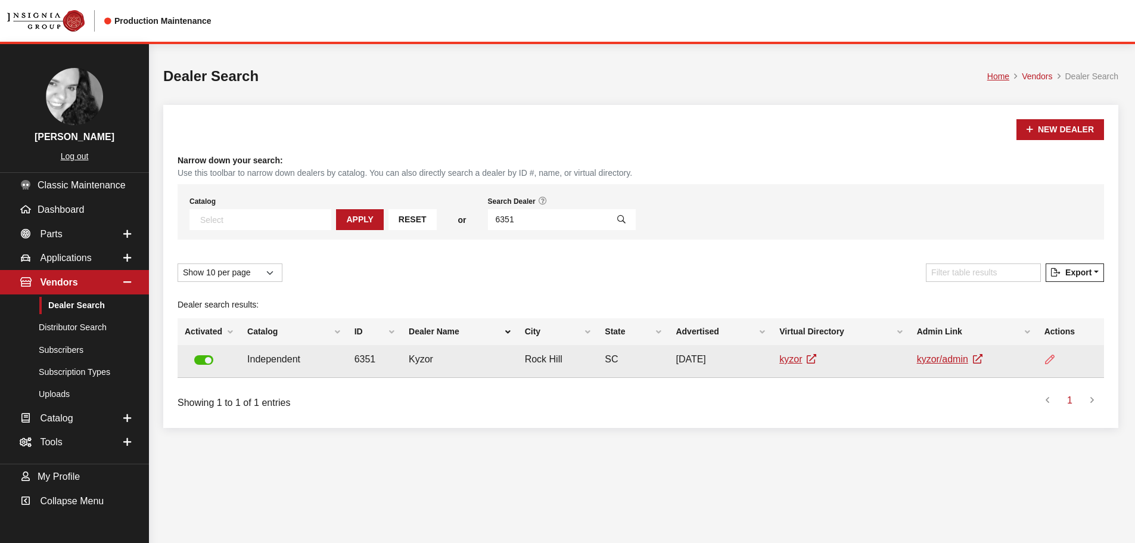
click at [1051, 362] on icon at bounding box center [1050, 360] width 10 height 10
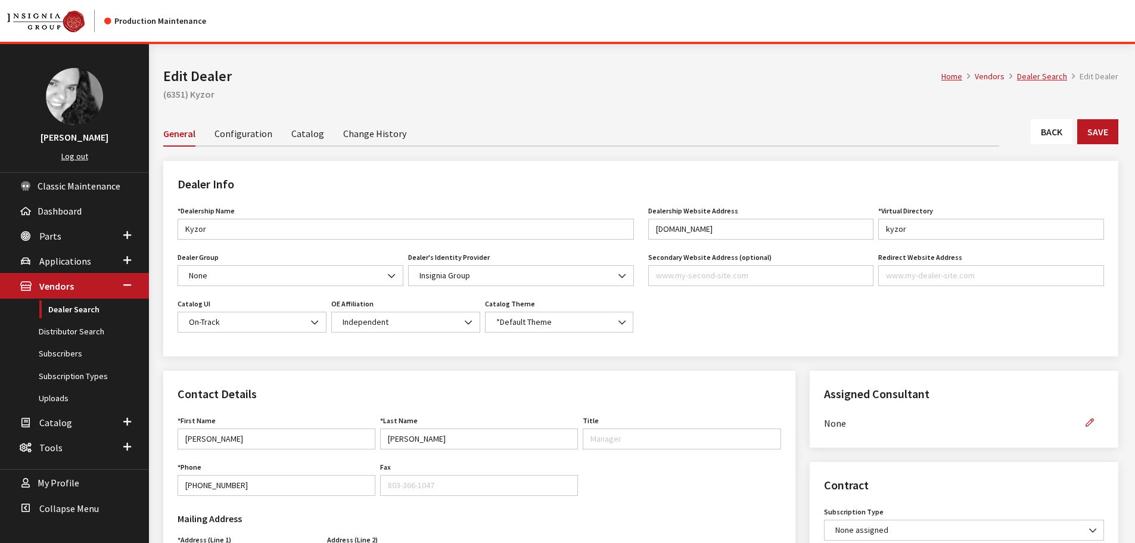
click at [390, 132] on link "Change History" at bounding box center [374, 132] width 63 height 25
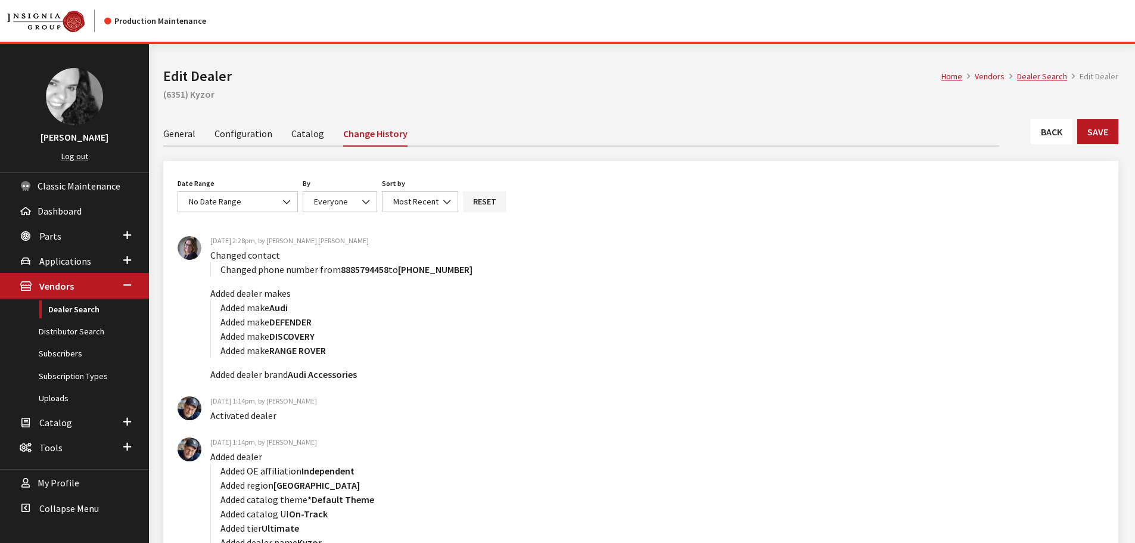
click at [1035, 133] on link "Back" at bounding box center [1052, 131] width 42 height 25
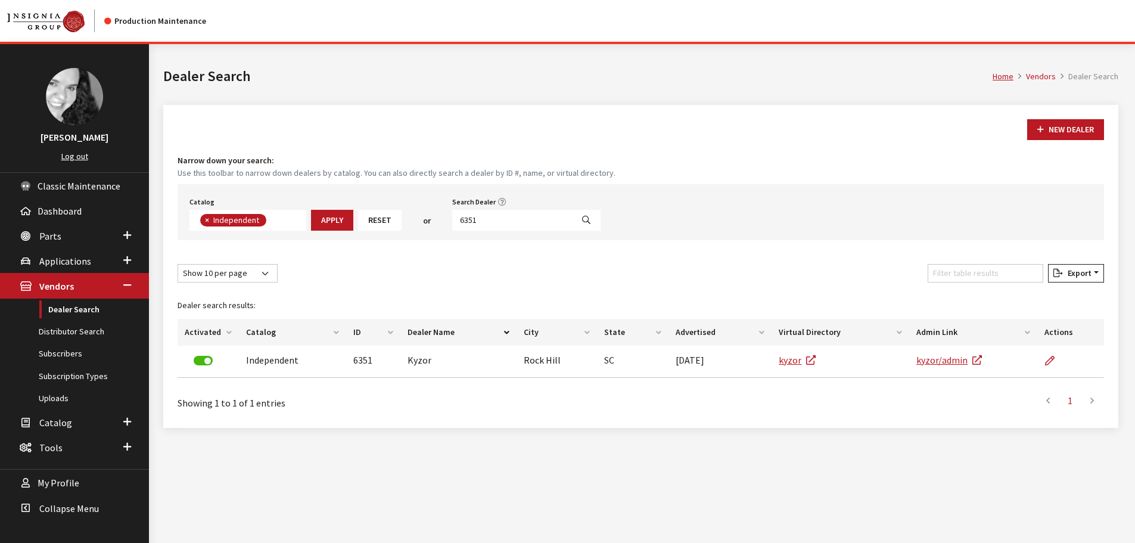
scroll to position [87, 0]
click at [478, 222] on input "6351" at bounding box center [512, 220] width 120 height 21
click at [291, 15] on nav "Production Maintenance" at bounding box center [567, 21] width 1135 height 42
click at [467, 226] on input "Search Dealer" at bounding box center [512, 220] width 120 height 21
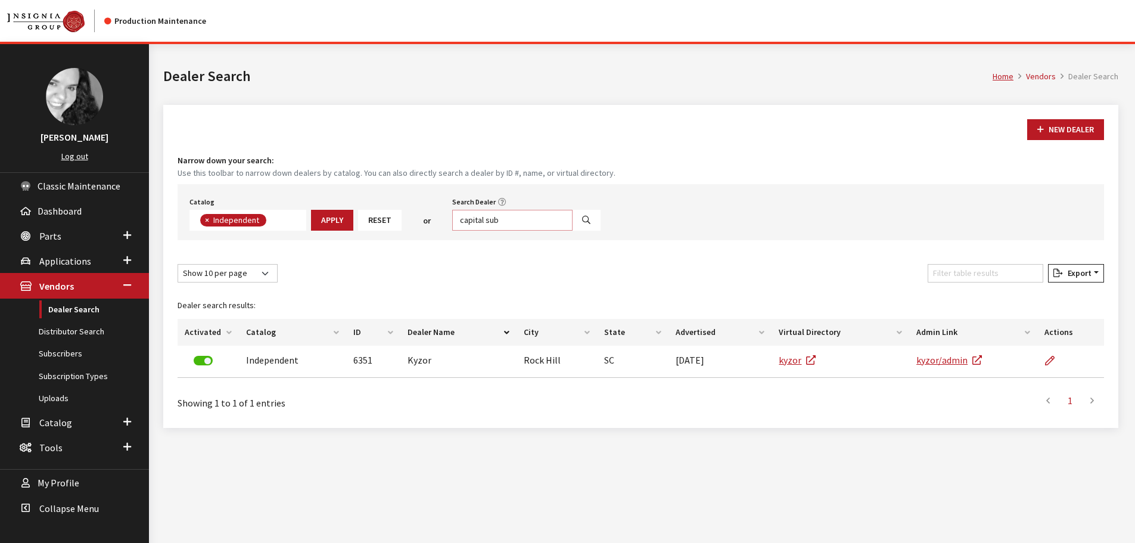
type input "capital sub"
select select
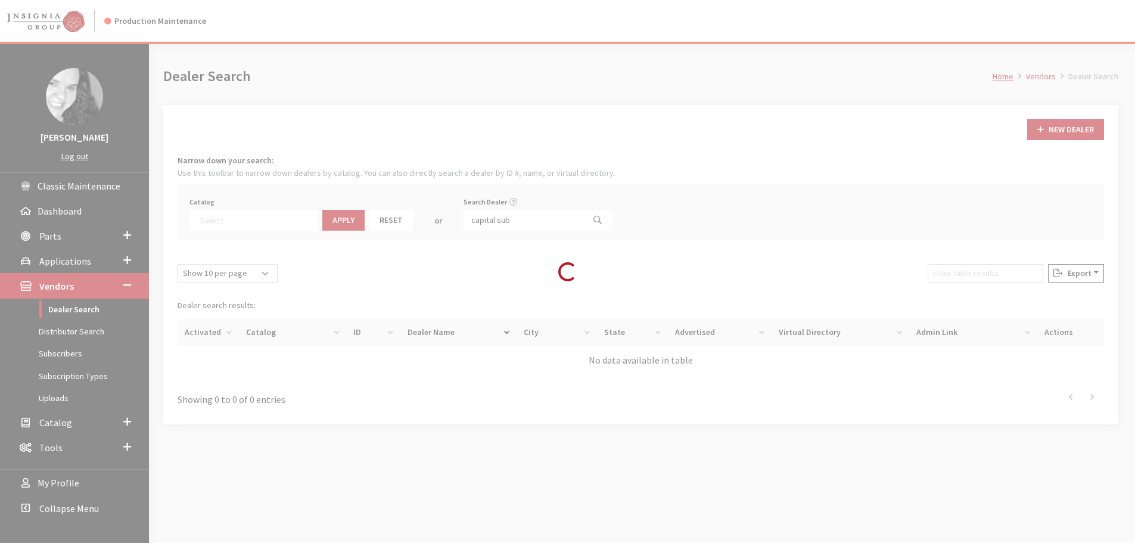
scroll to position [125, 0]
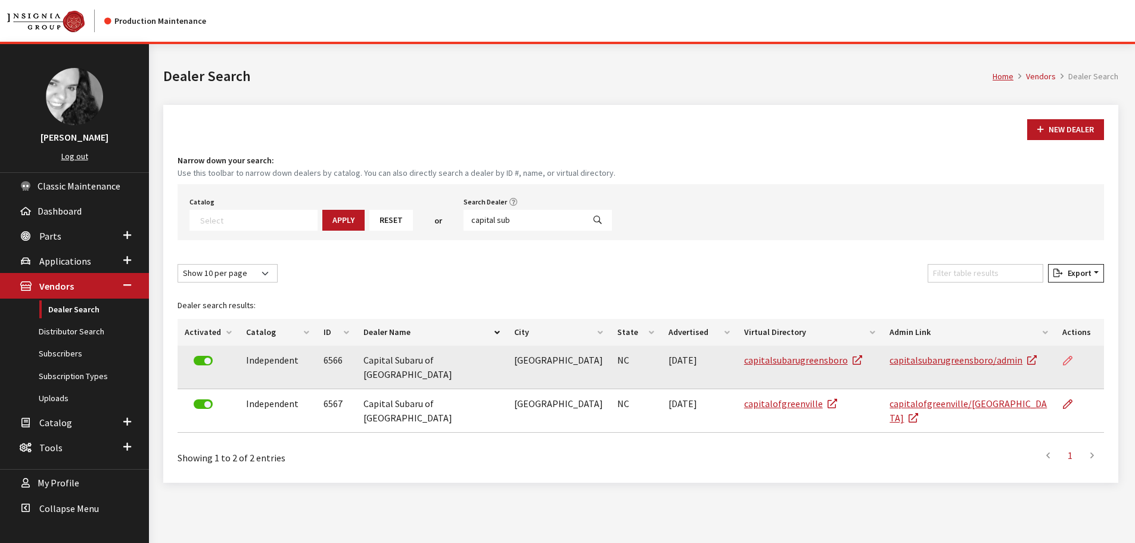
click at [1063, 357] on icon at bounding box center [1068, 361] width 10 height 10
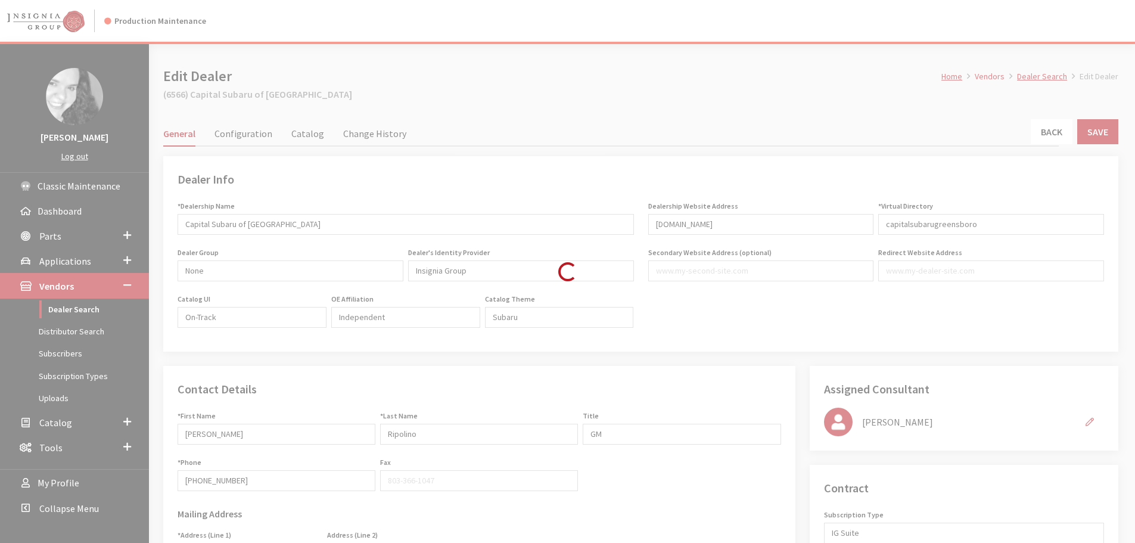
type input "499.00"
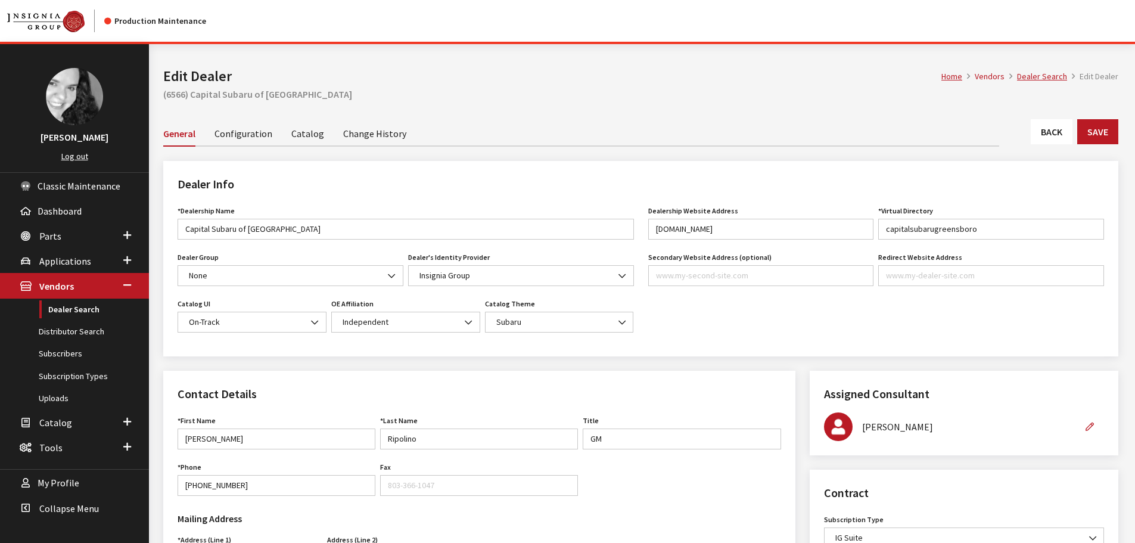
click at [1050, 129] on link "Back" at bounding box center [1052, 131] width 42 height 25
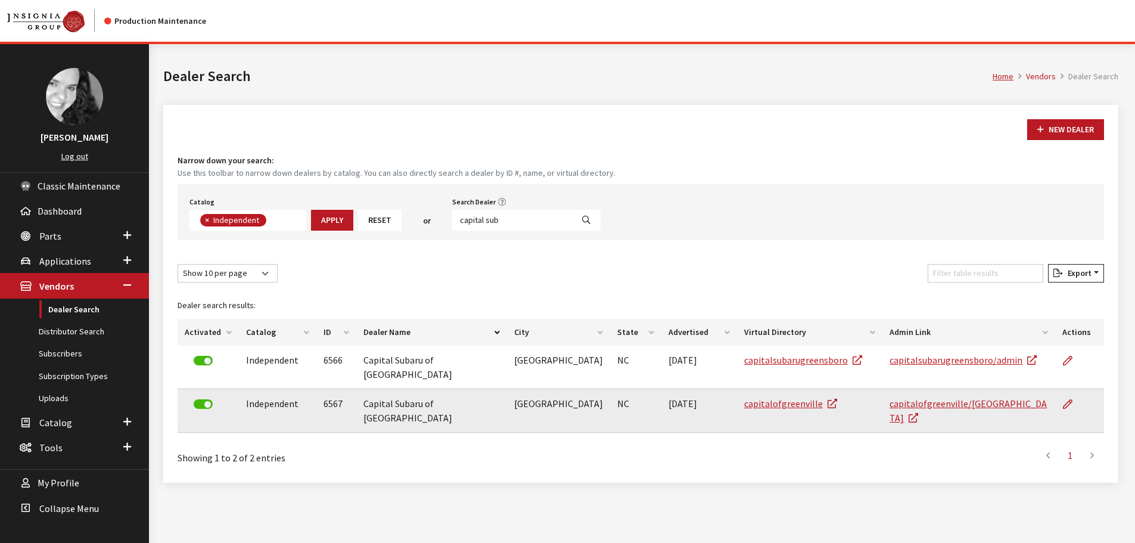
scroll to position [87, 0]
click at [1065, 400] on icon at bounding box center [1068, 405] width 10 height 10
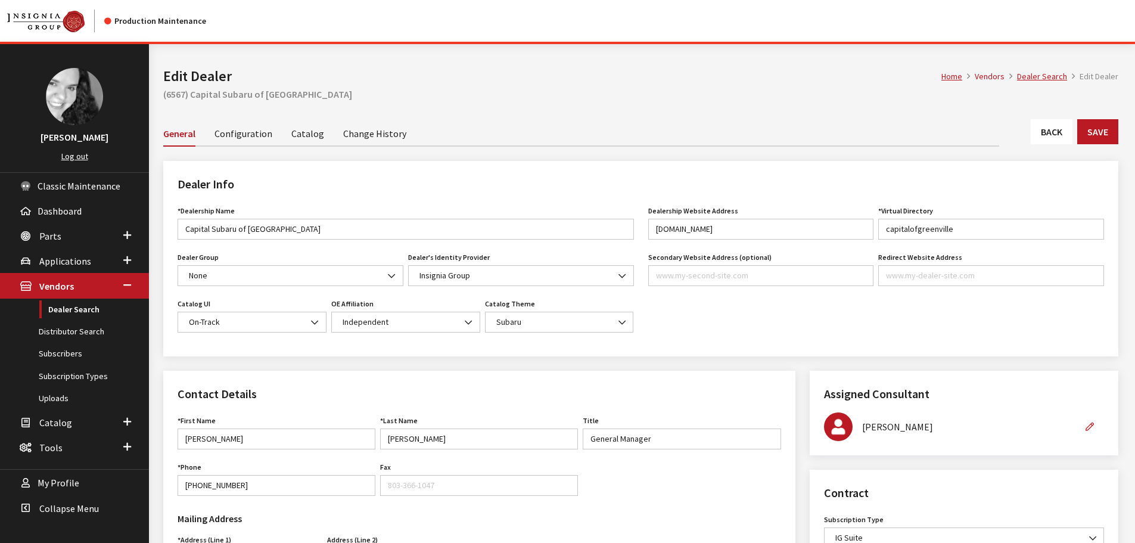
click at [1047, 135] on link "Back" at bounding box center [1052, 131] width 42 height 25
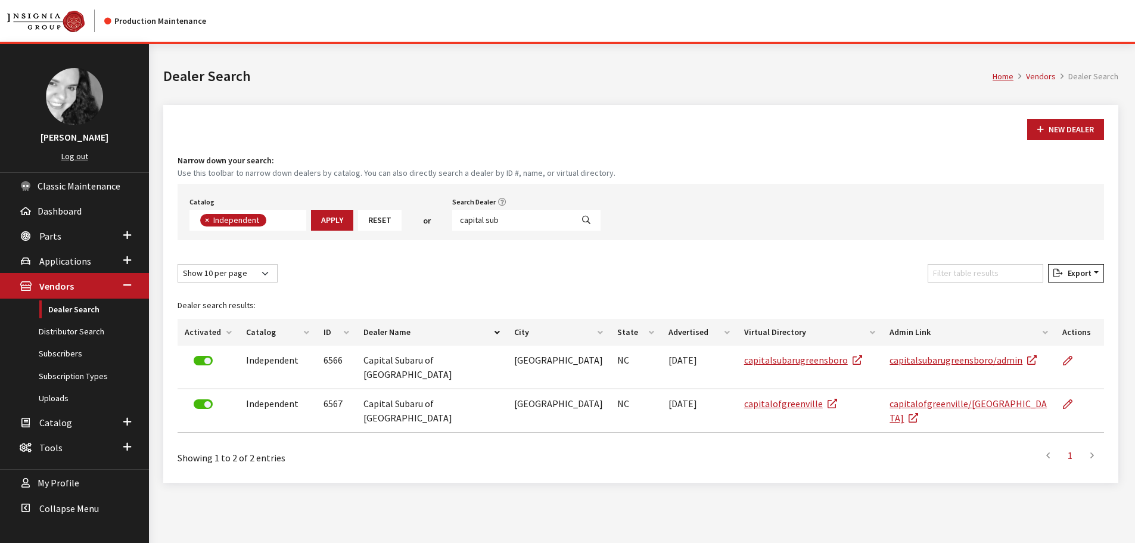
scroll to position [87, 0]
click at [476, 219] on input "capital sub" at bounding box center [512, 220] width 120 height 21
type input "capitol sub"
select select
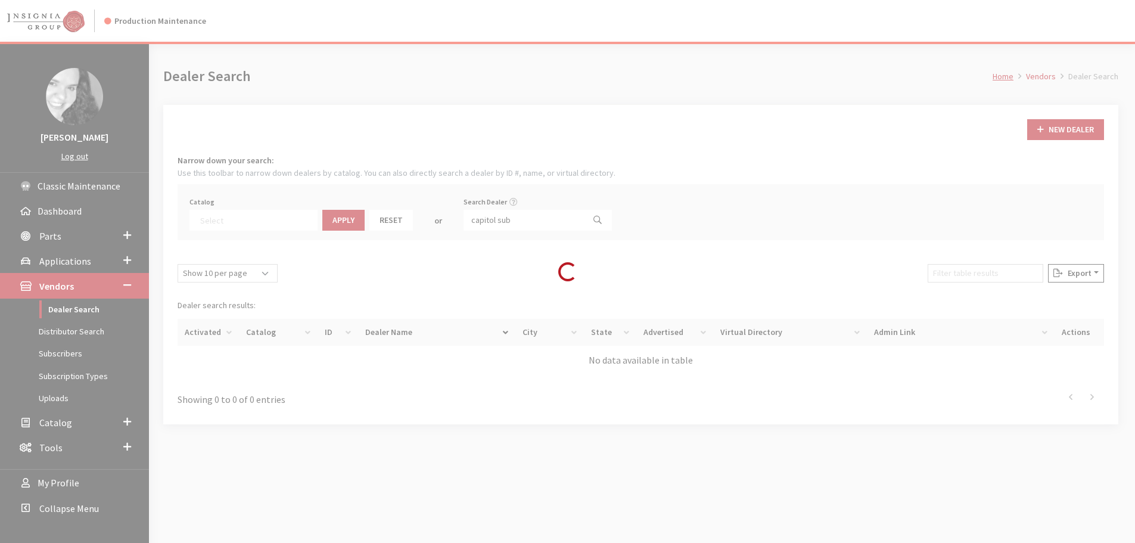
scroll to position [125, 0]
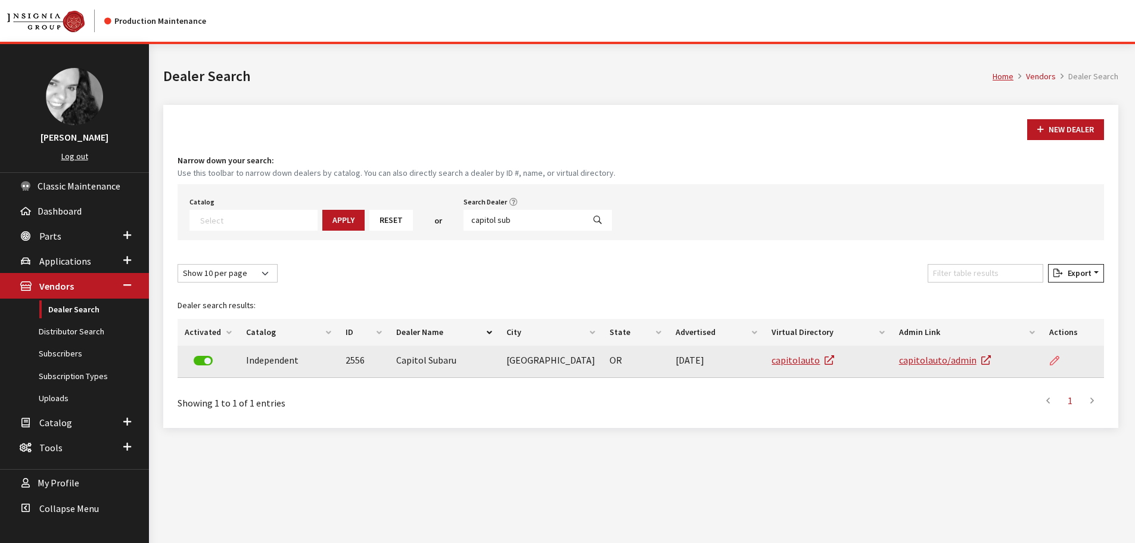
click at [1054, 358] on icon at bounding box center [1055, 361] width 10 height 10
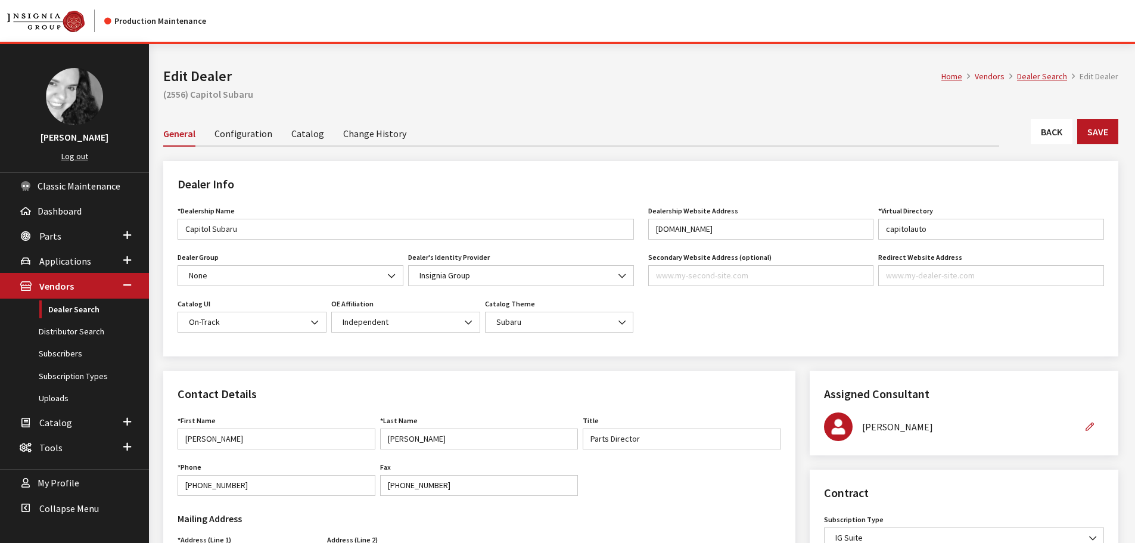
click at [1055, 127] on link "Back" at bounding box center [1052, 131] width 42 height 25
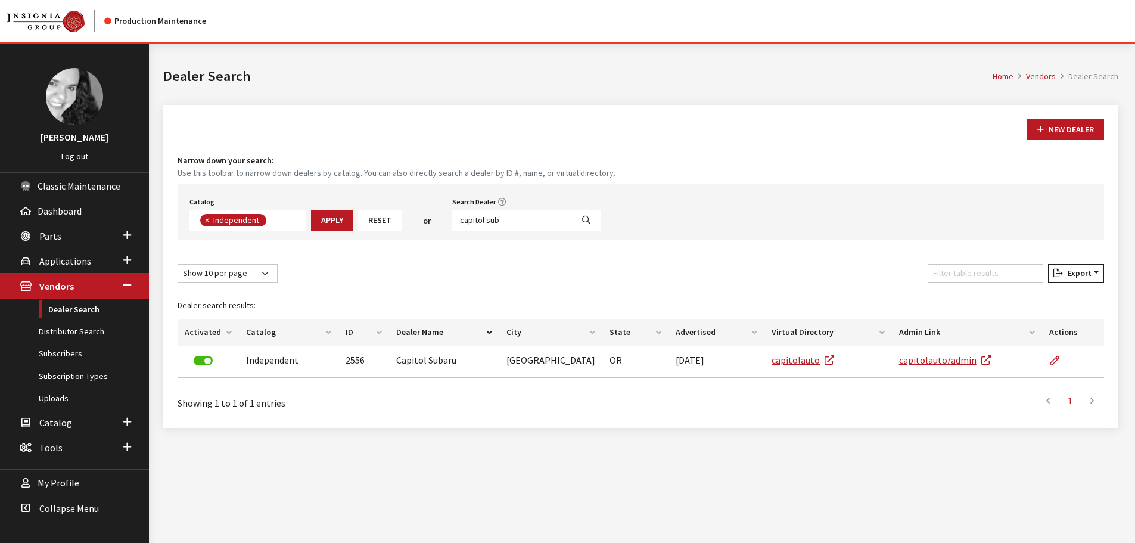
scroll to position [87, 0]
click at [515, 222] on input "capitol sub" at bounding box center [512, 220] width 120 height 21
type input "6576"
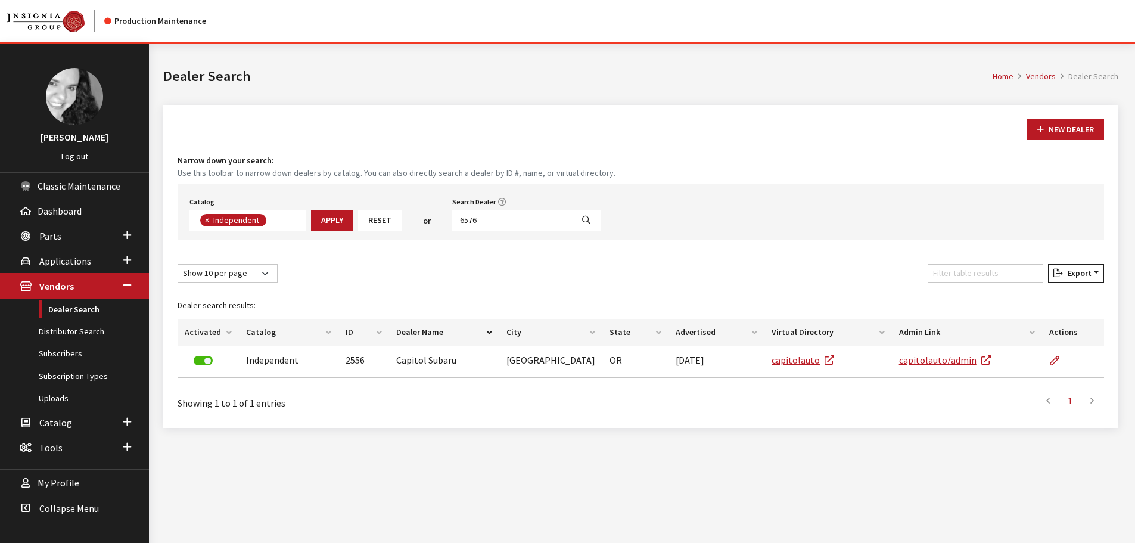
select select
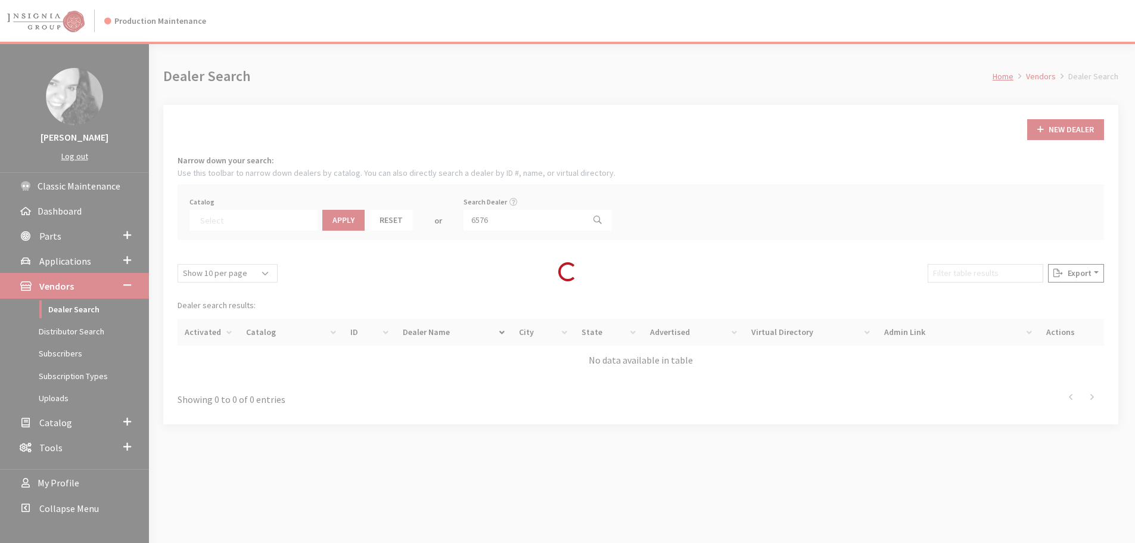
scroll to position [125, 0]
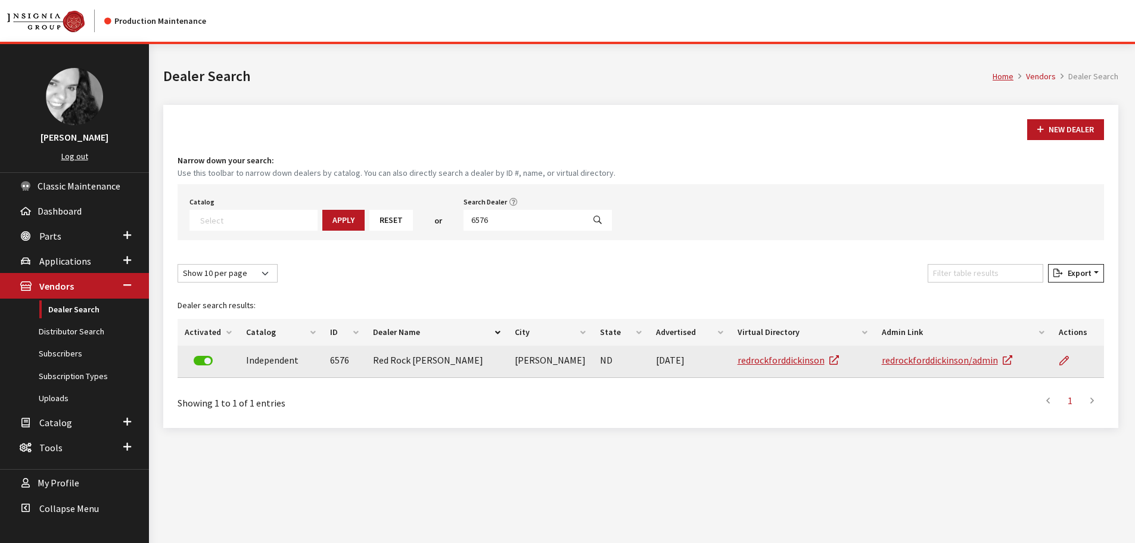
click at [203, 362] on label at bounding box center [203, 361] width 19 height 10
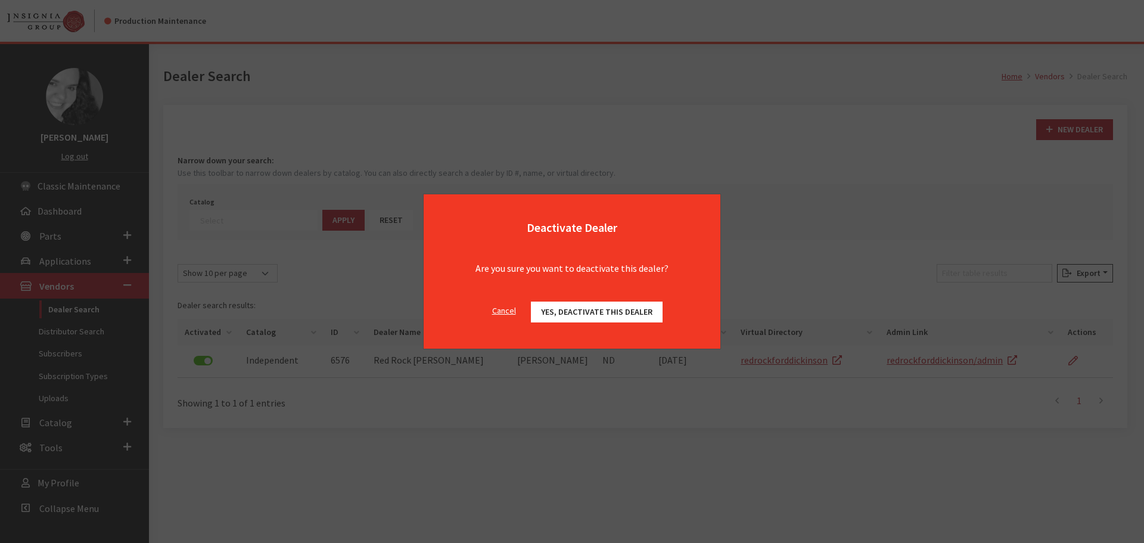
click at [586, 314] on span "Yes, deactivate this dealer" at bounding box center [596, 311] width 111 height 11
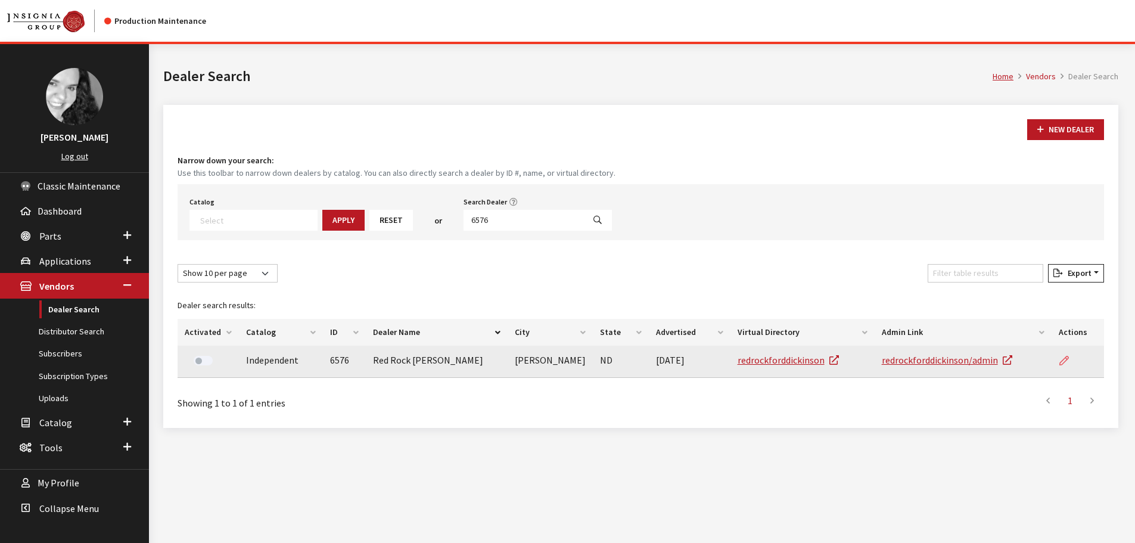
click at [1064, 361] on icon at bounding box center [1064, 361] width 10 height 10
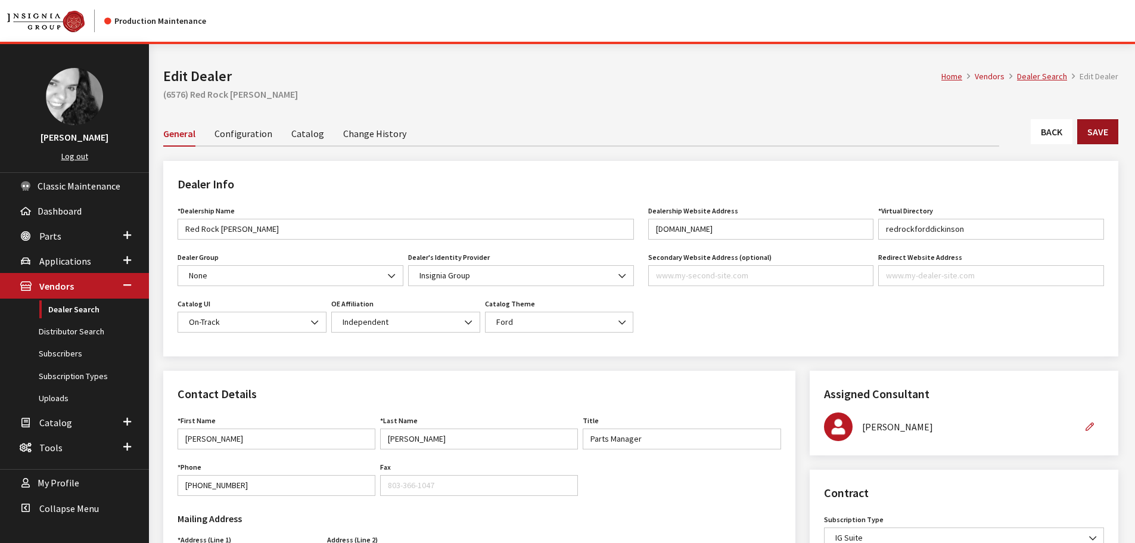
click at [1106, 132] on button "Save" at bounding box center [1097, 131] width 41 height 25
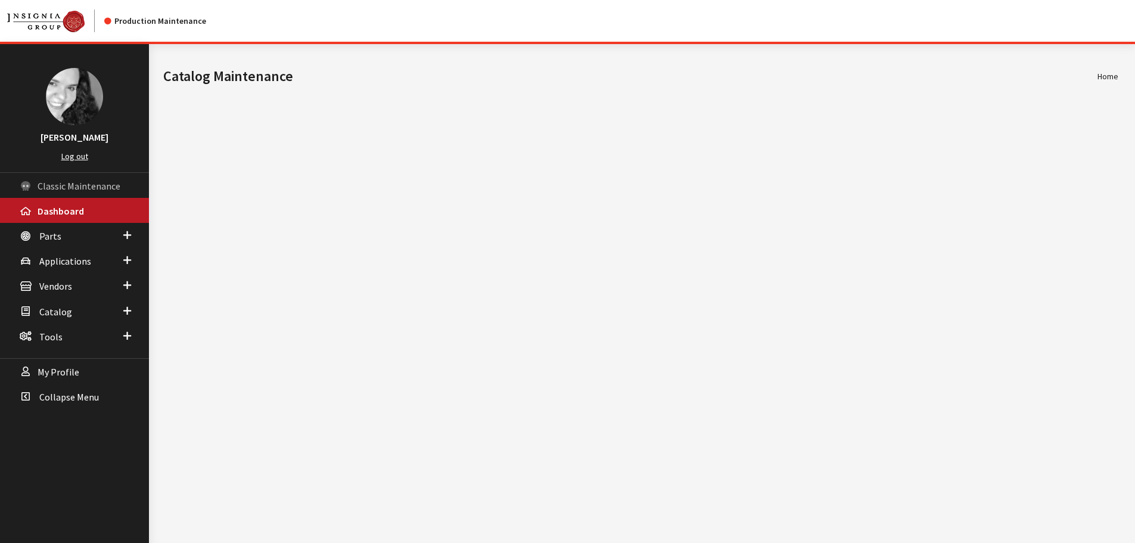
click at [50, 188] on span "Classic Maintenance" at bounding box center [79, 186] width 83 height 12
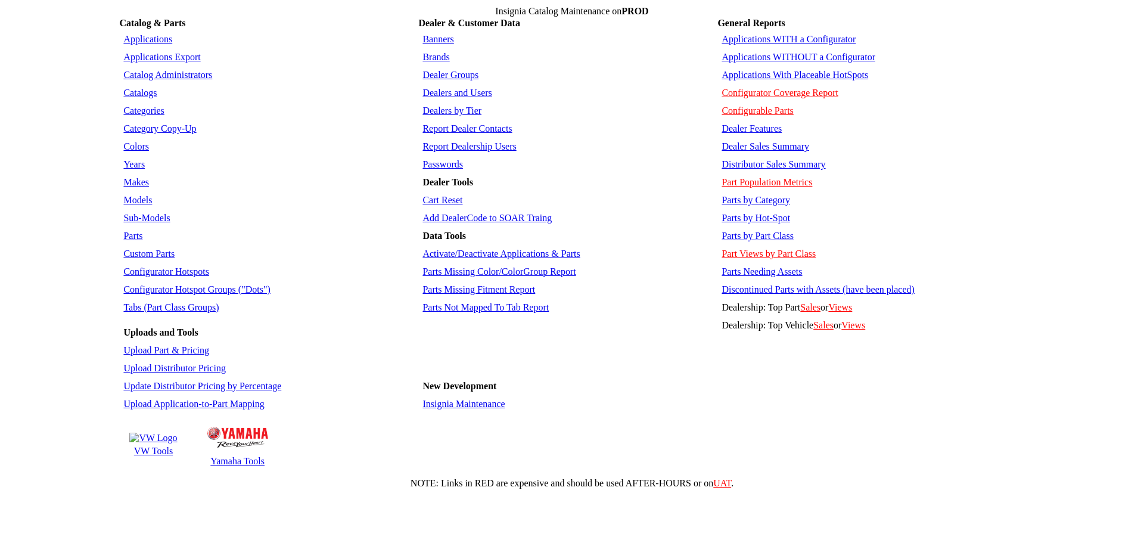
click at [477, 123] on link "Report Dealer Contacts" at bounding box center [466, 128] width 89 height 10
click at [476, 141] on link "Report Dealership Users" at bounding box center [469, 146] width 94 height 10
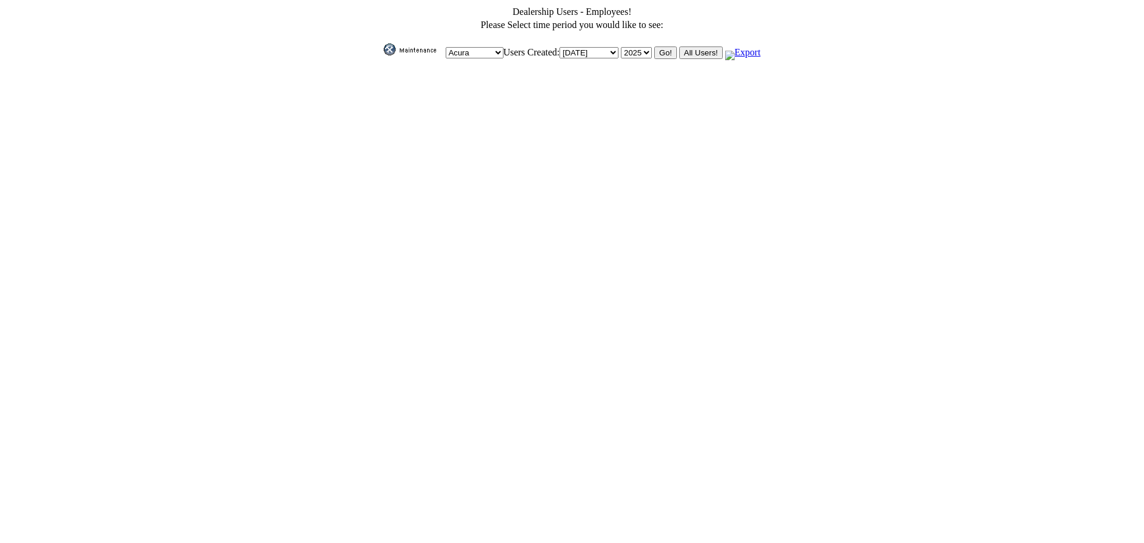
click at [609, 47] on select "Today Yesterday January February March April May June July August September Oct…" at bounding box center [588, 52] width 59 height 11
select select "September"
click at [559, 47] on select "Today Yesterday January February March April May June July August September Oct…" at bounding box center [588, 52] width 59 height 11
click at [699, 51] on input "All Users!" at bounding box center [700, 52] width 43 height 13
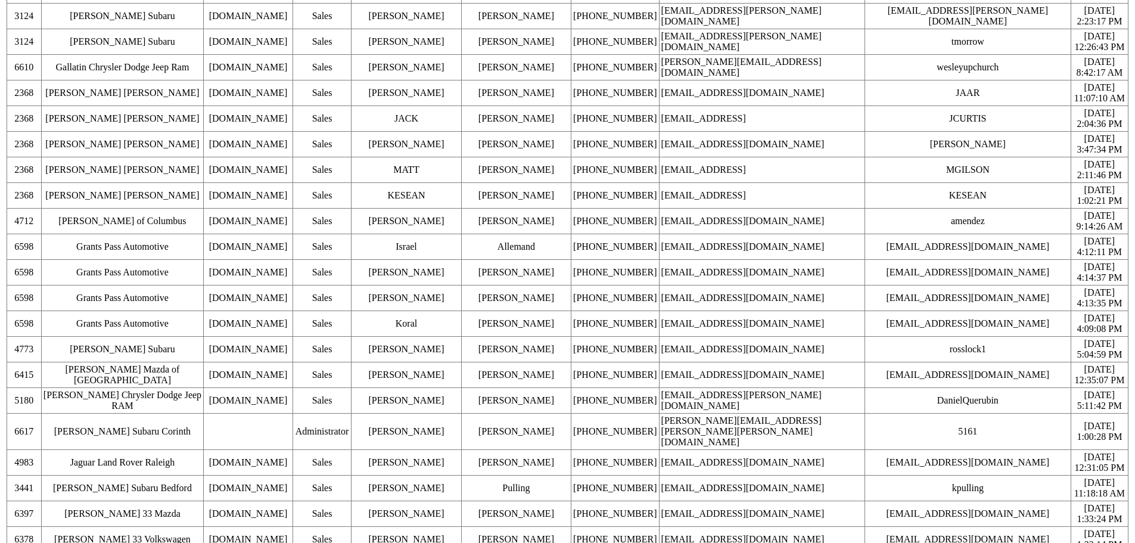
scroll to position [2635, 0]
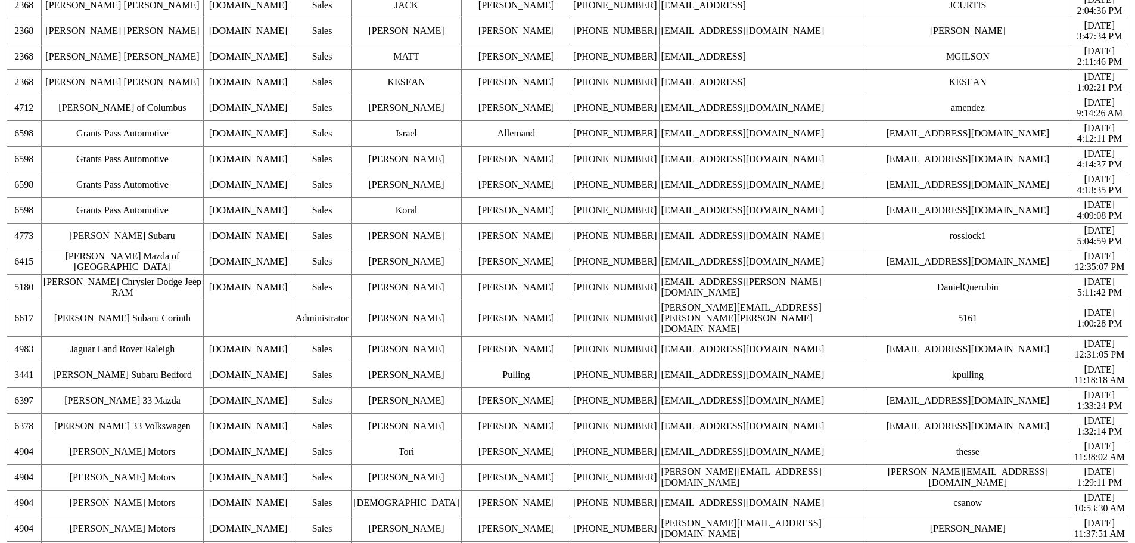
drag, startPoint x: 69, startPoint y: 70, endPoint x: 1053, endPoint y: 561, distance: 1099.8
click at [1053, 542] on html "Dealership Users - Employees! Please Select time period you would like to see: …" at bounding box center [567, 537] width 1135 height 6345
copy table "Dealership Users - Employees! Please Select time period you would like to see: …"
